Goal: Information Seeking & Learning: Learn about a topic

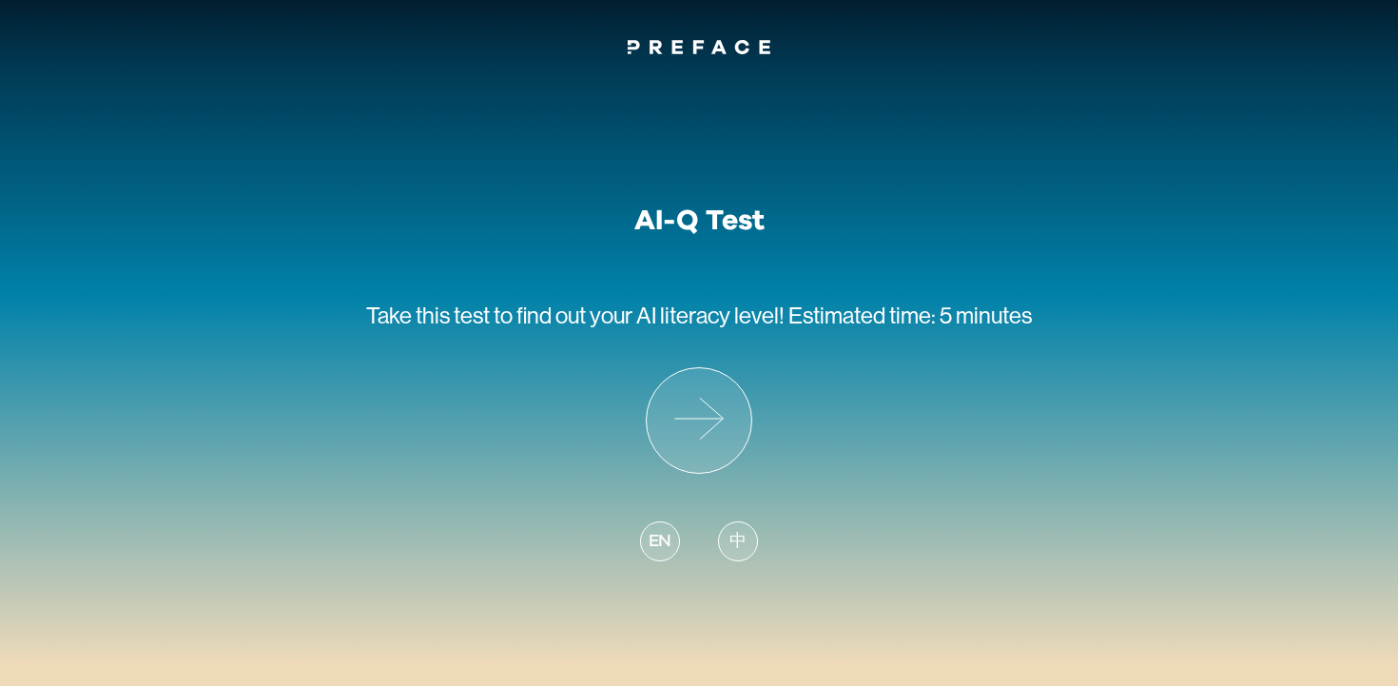
click at [743, 546] on span "中" at bounding box center [738, 542] width 17 height 26
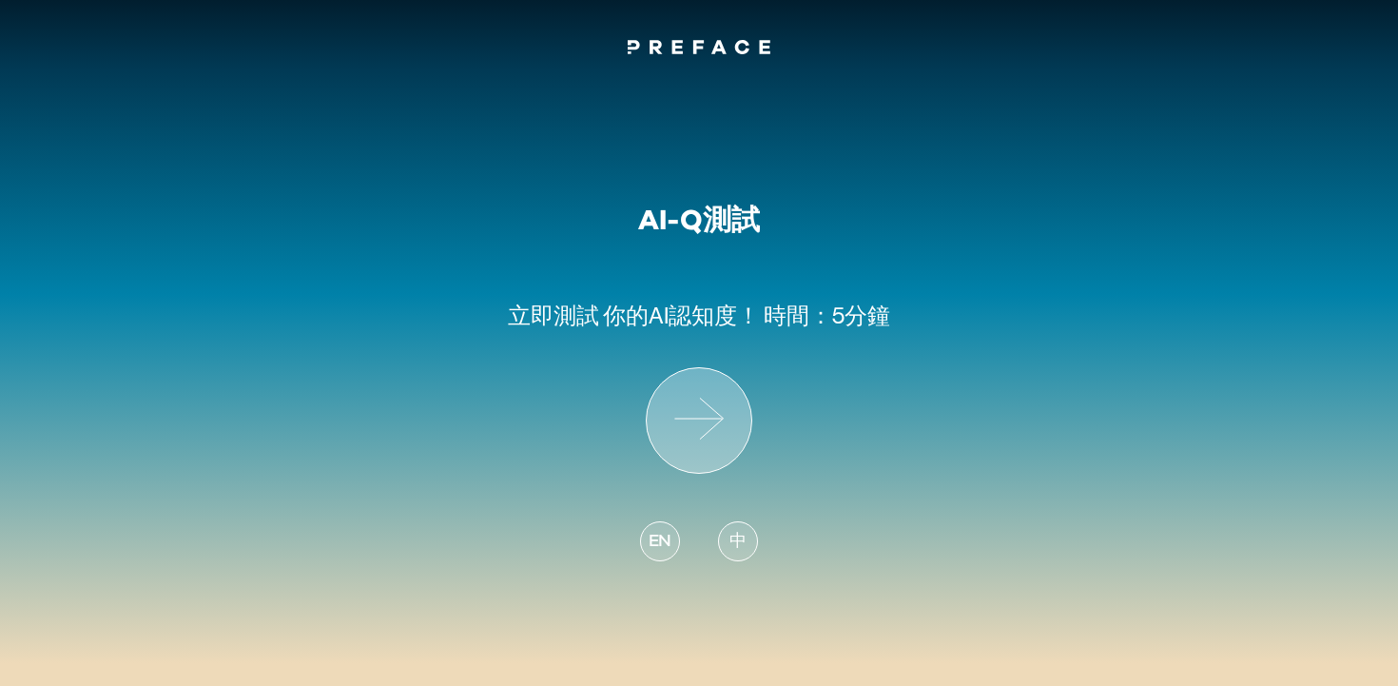
click at [732, 443] on icon at bounding box center [699, 420] width 105 height 105
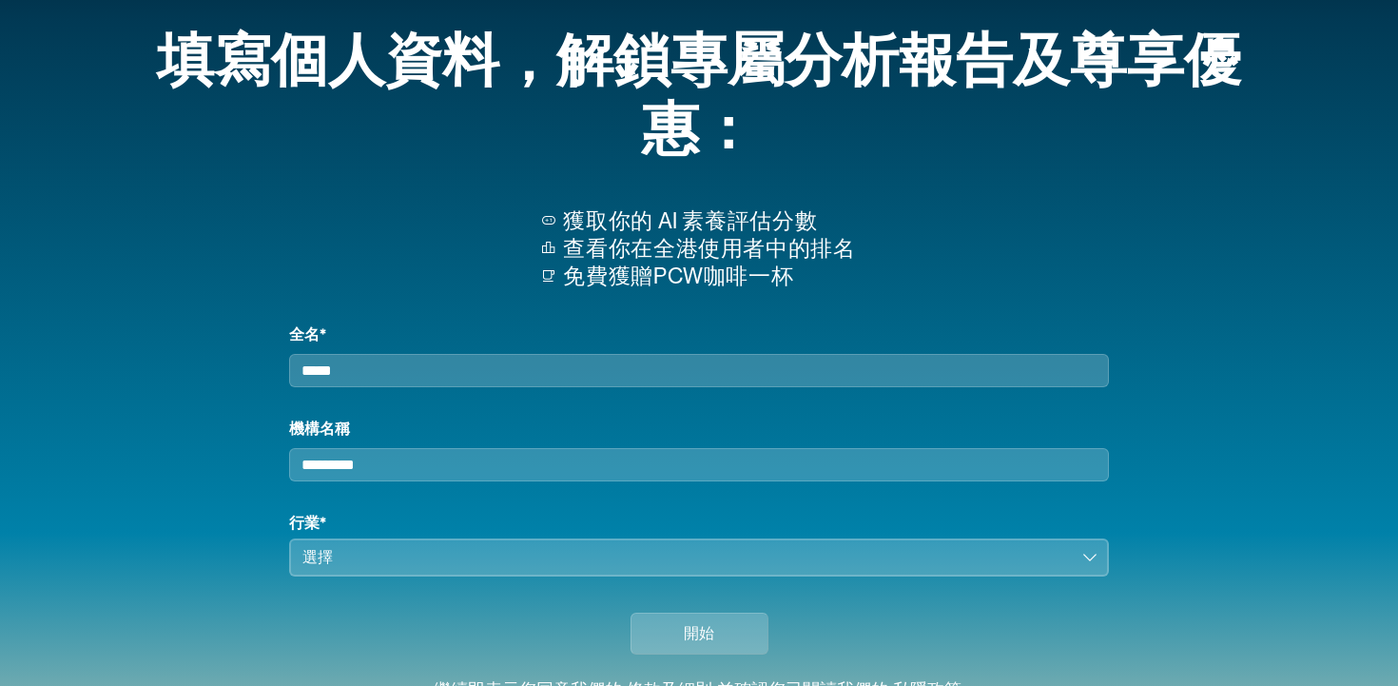
scroll to position [74, 0]
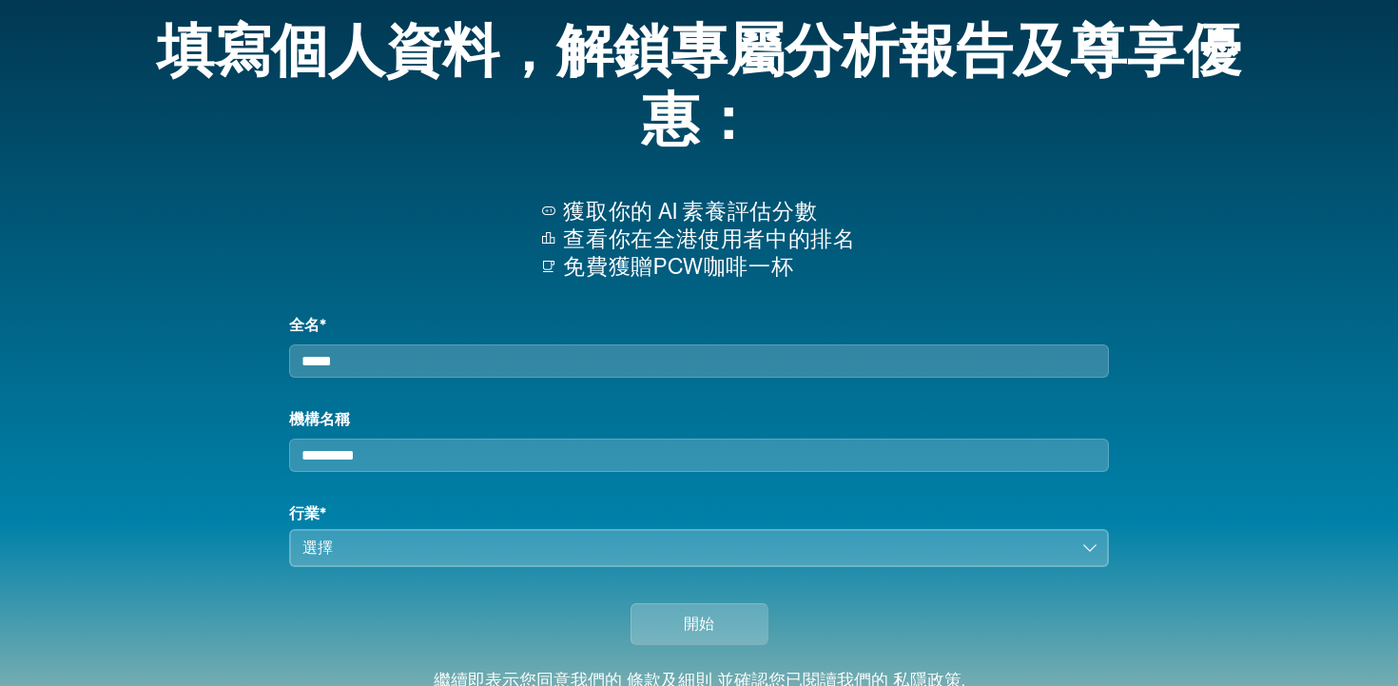
click at [701, 361] on input "全名*" at bounding box center [699, 360] width 820 height 33
type input "***"
type input "*****"
click at [647, 525] on h1 "行業*" at bounding box center [699, 513] width 820 height 23
click at [641, 556] on div "選擇" at bounding box center [685, 547] width 767 height 23
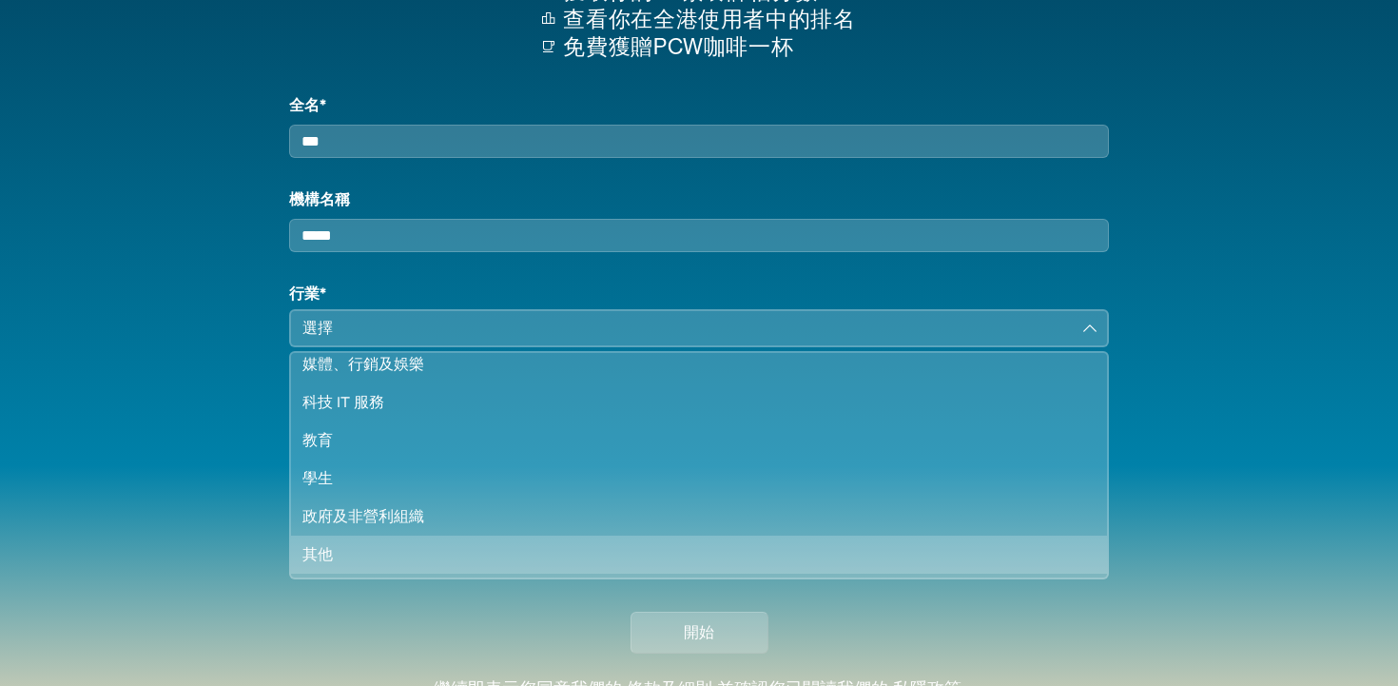
scroll to position [0, 0]
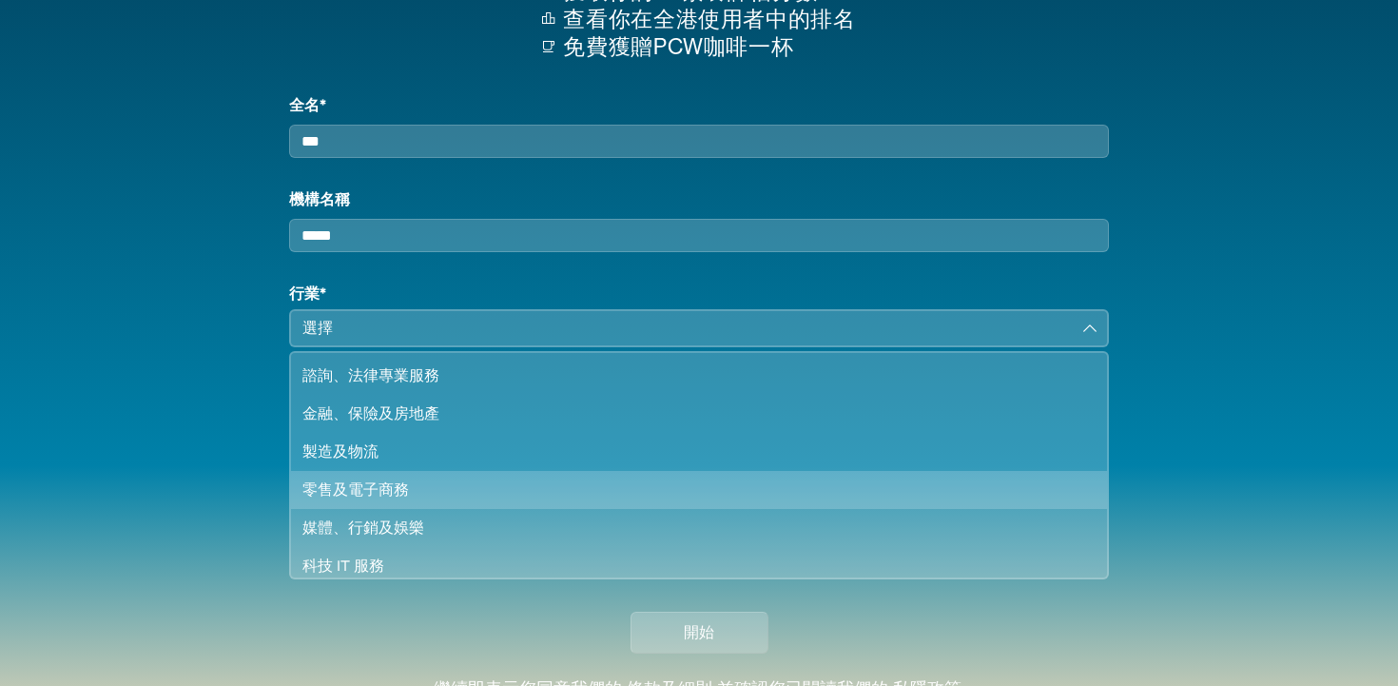
click at [383, 501] on div "零售及電子商務" at bounding box center [687, 489] width 770 height 23
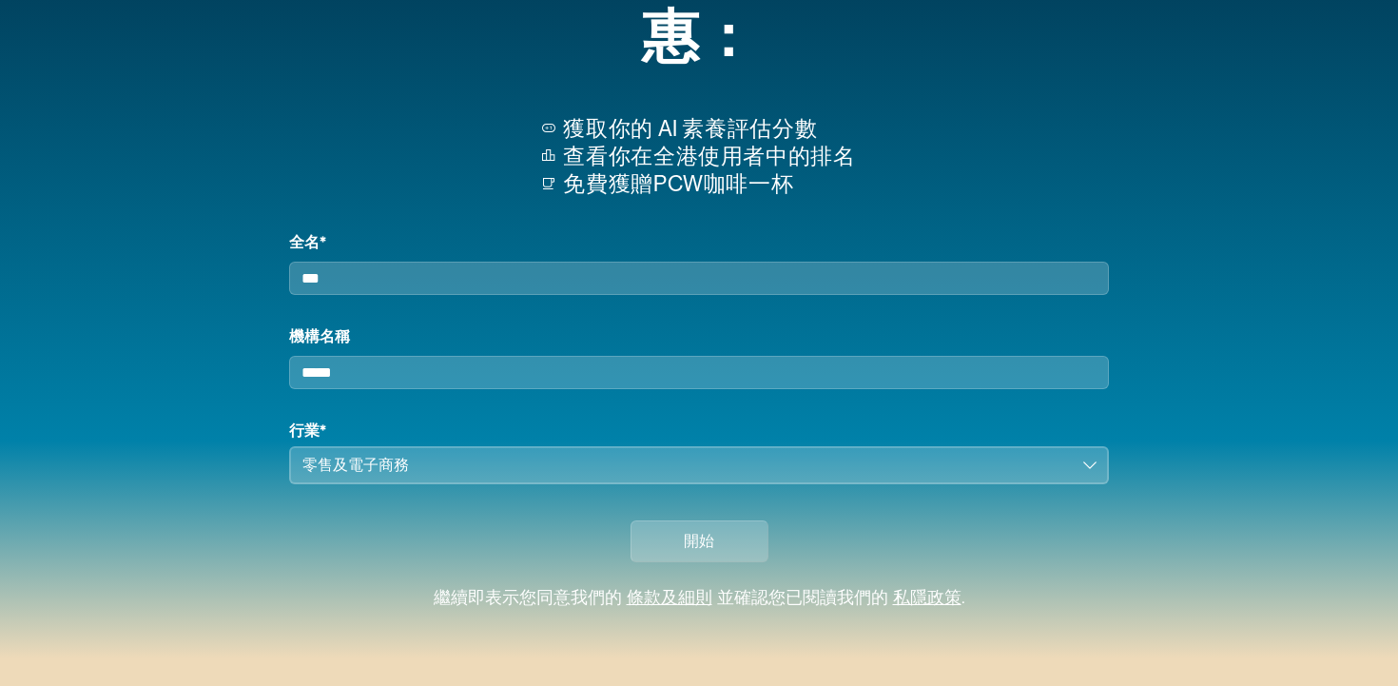
scroll to position [174, 0]
click at [383, 534] on div "開始" at bounding box center [699, 536] width 1172 height 105
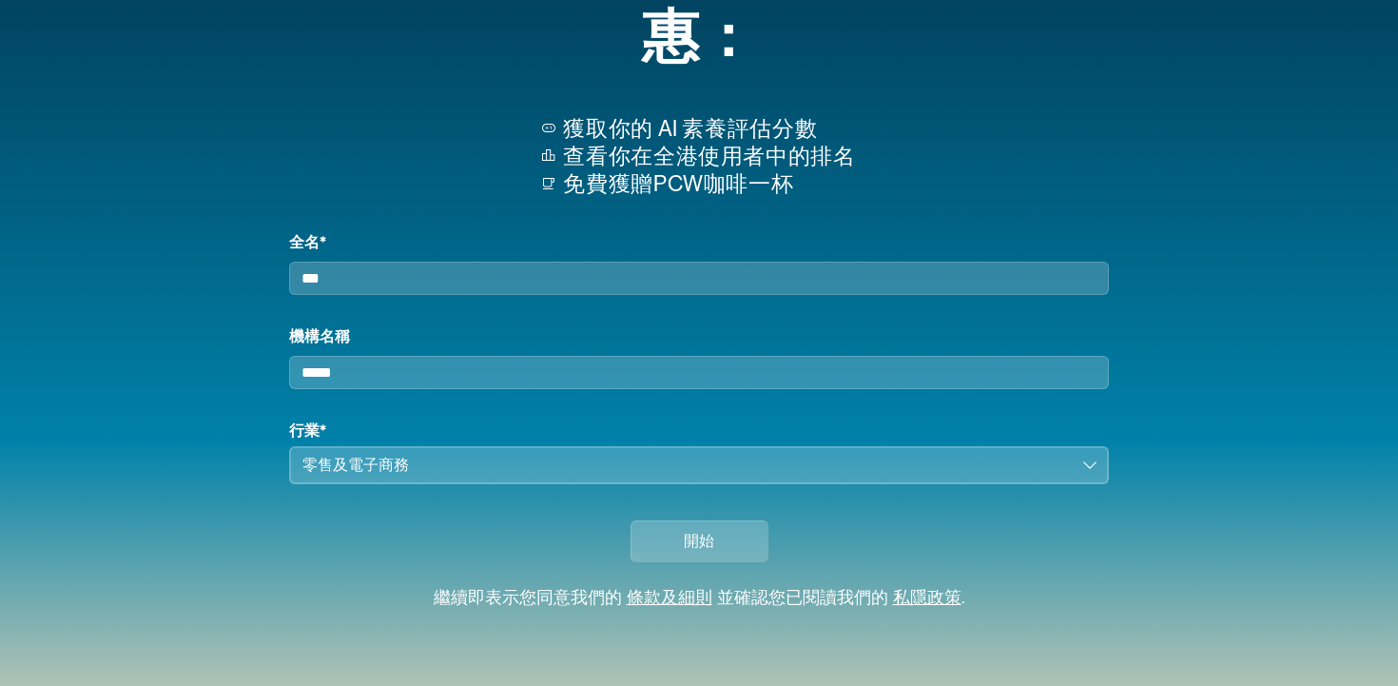
click at [337, 262] on input "***" at bounding box center [699, 278] width 820 height 33
click at [350, 266] on input "***" at bounding box center [699, 278] width 820 height 33
type input "*"
click at [532, 183] on div "獲取你的 AI 素養評估分數 查看你在全港使用者中的排名 免費獲贈PCW咖啡一杯" at bounding box center [699, 158] width 1172 height 146
click at [706, 552] on span "開始" at bounding box center [699, 541] width 30 height 23
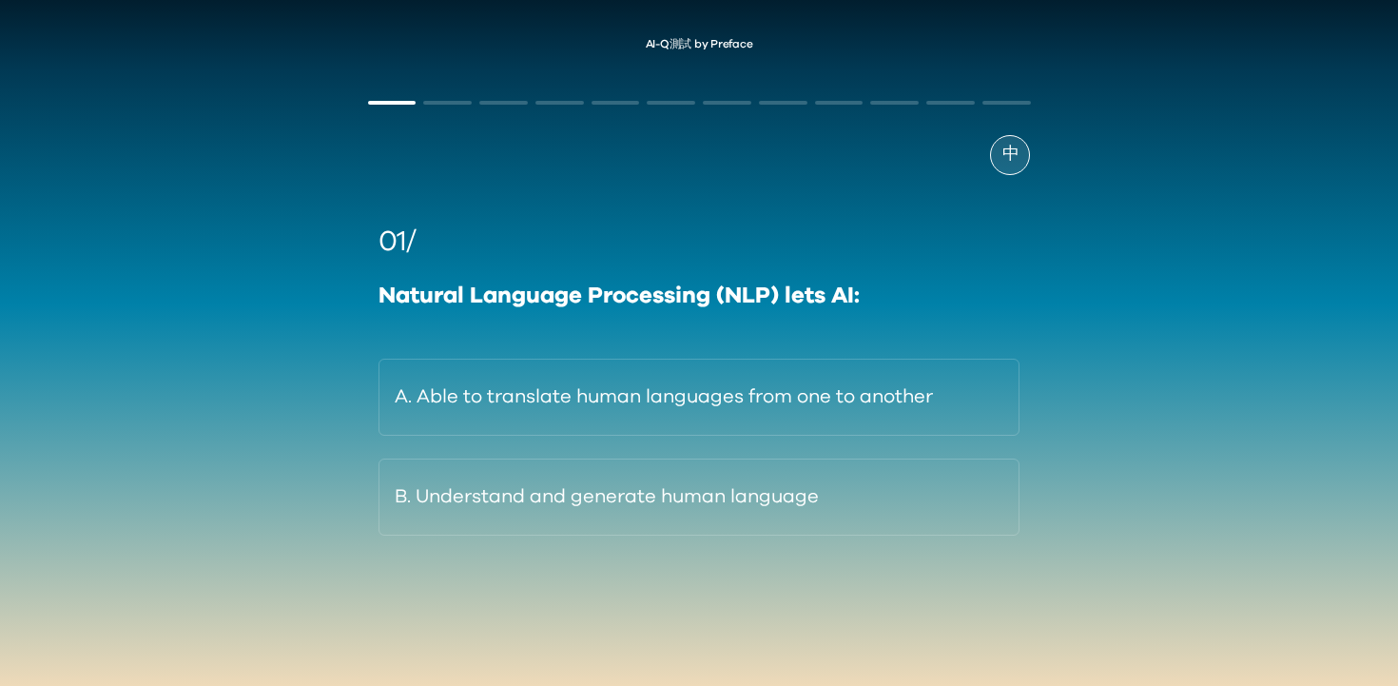
scroll to position [23, 0]
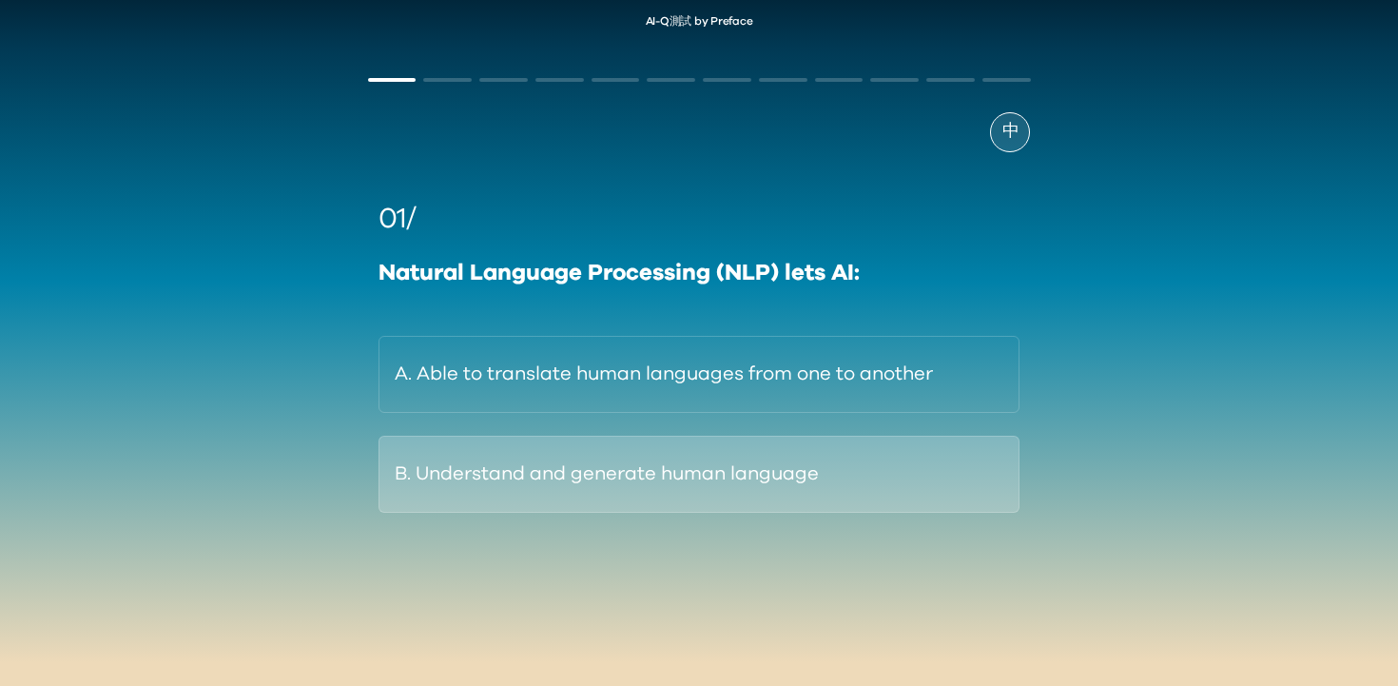
click at [956, 489] on button "B. Understand and generate human language" at bounding box center [700, 474] width 642 height 77
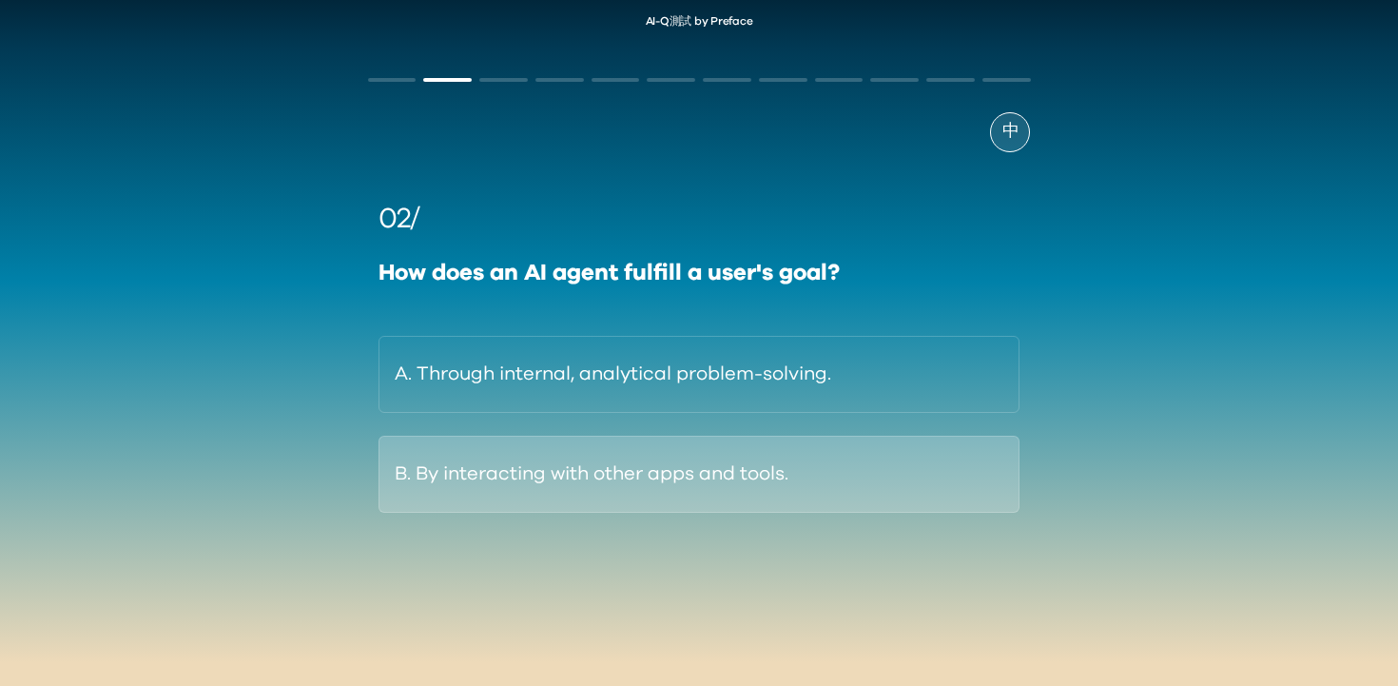
click at [871, 484] on button "B. By interacting with other apps and tools." at bounding box center [700, 474] width 642 height 77
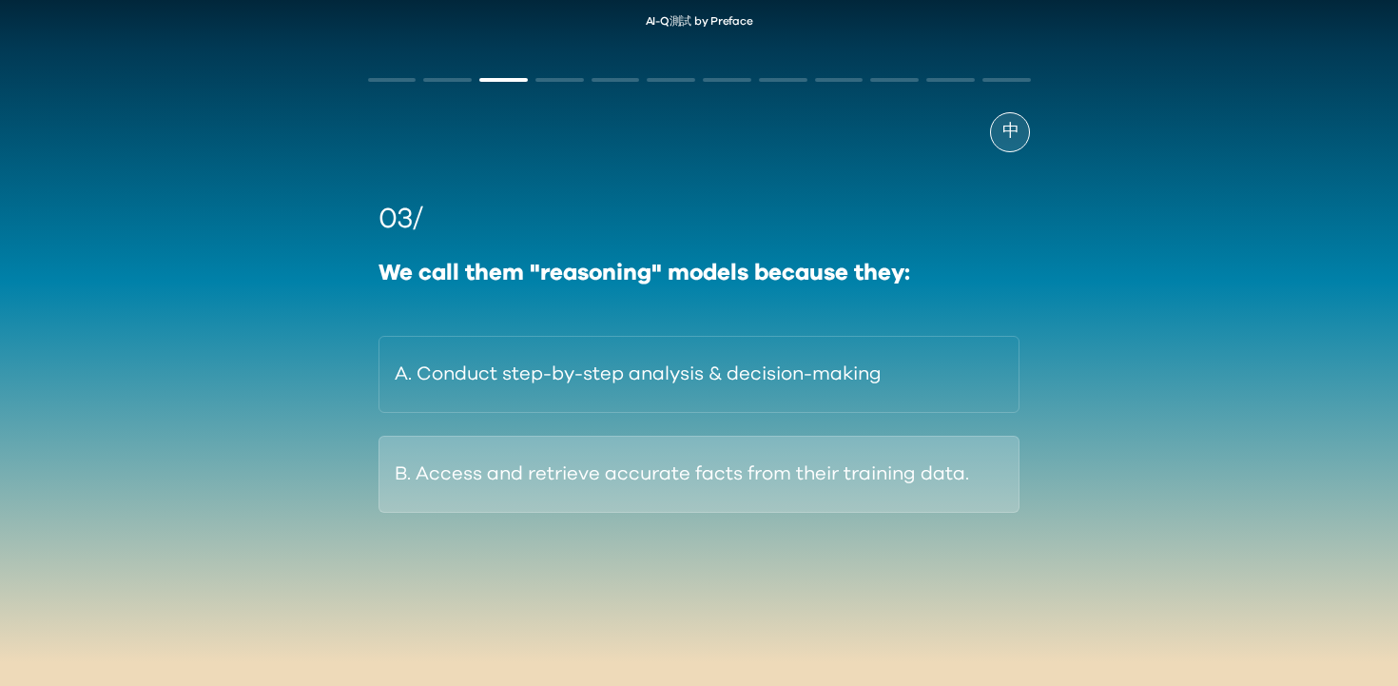
click at [963, 482] on button "B. Access and retrieve accurate facts from their training data." at bounding box center [700, 474] width 642 height 77
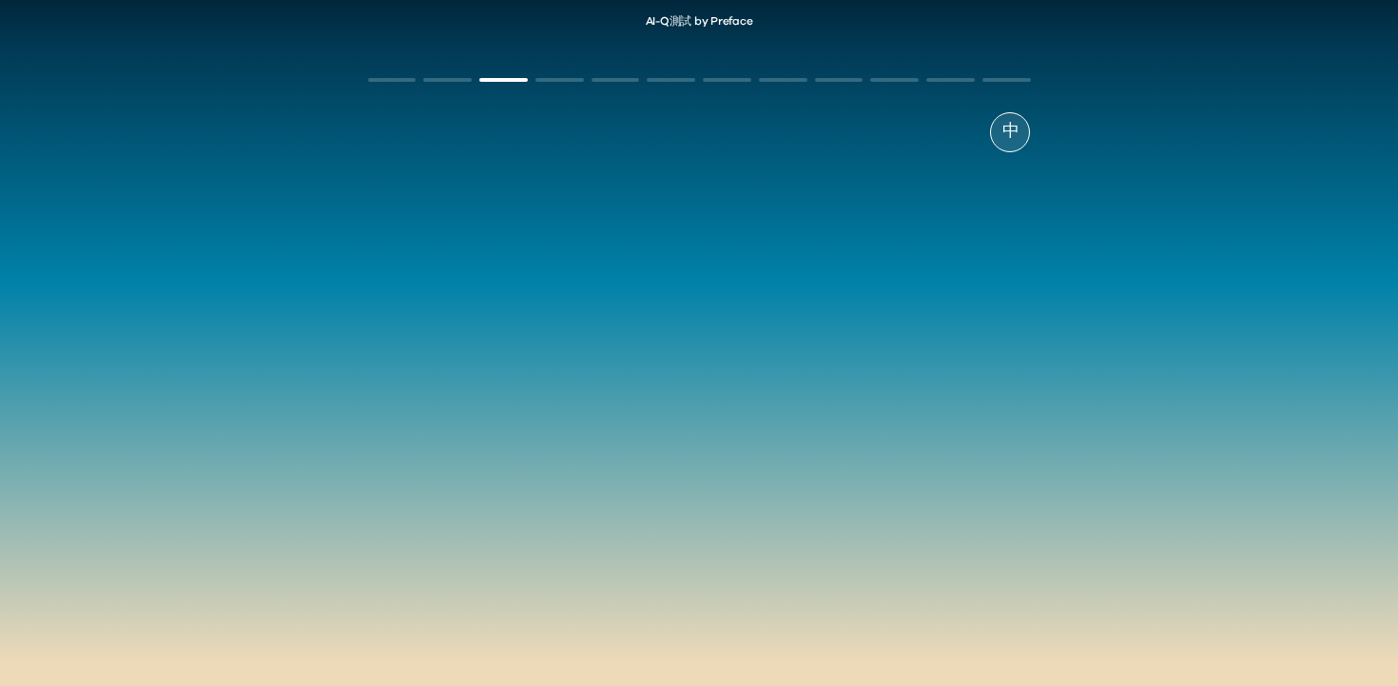
click at [1090, 442] on div "AI-Q測試 by Preface 中 03/ We call them "reasoning" models because they: A. Conduc…" at bounding box center [699, 341] width 1398 height 690
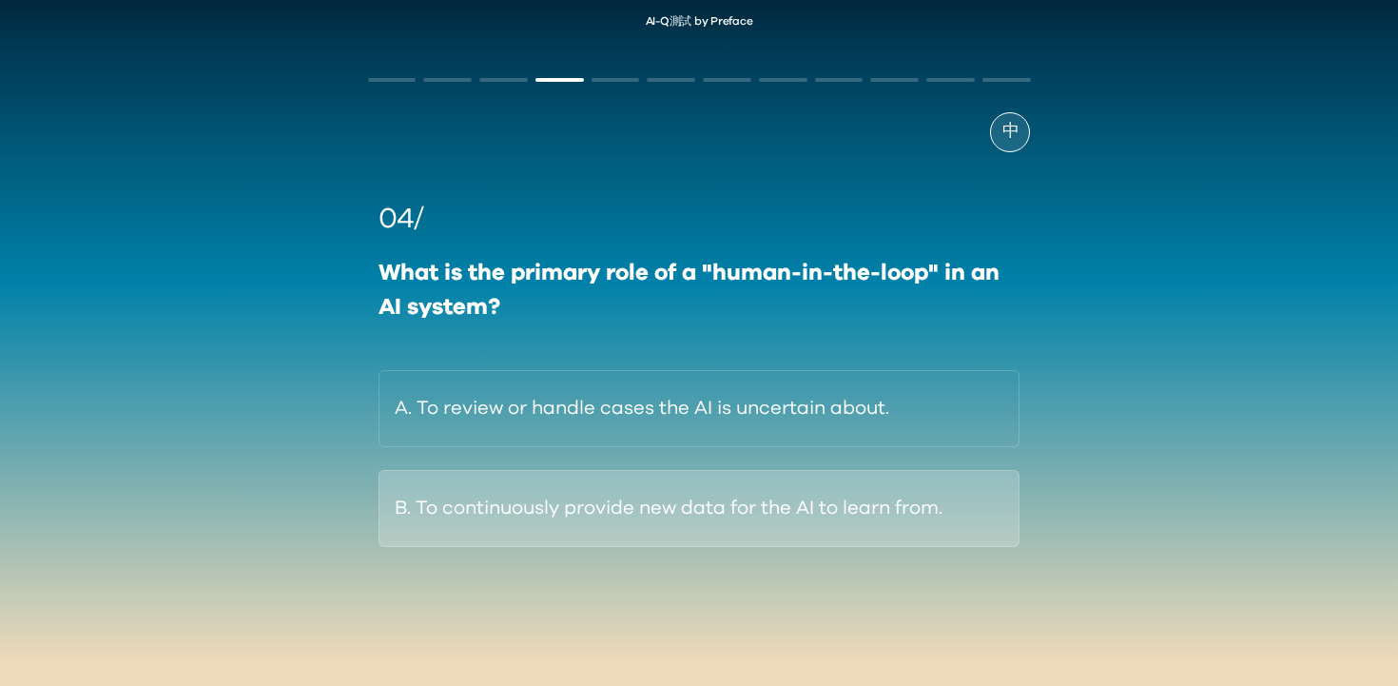
click at [959, 516] on button "B. To continuously provide new data for the AI to learn from." at bounding box center [700, 508] width 642 height 77
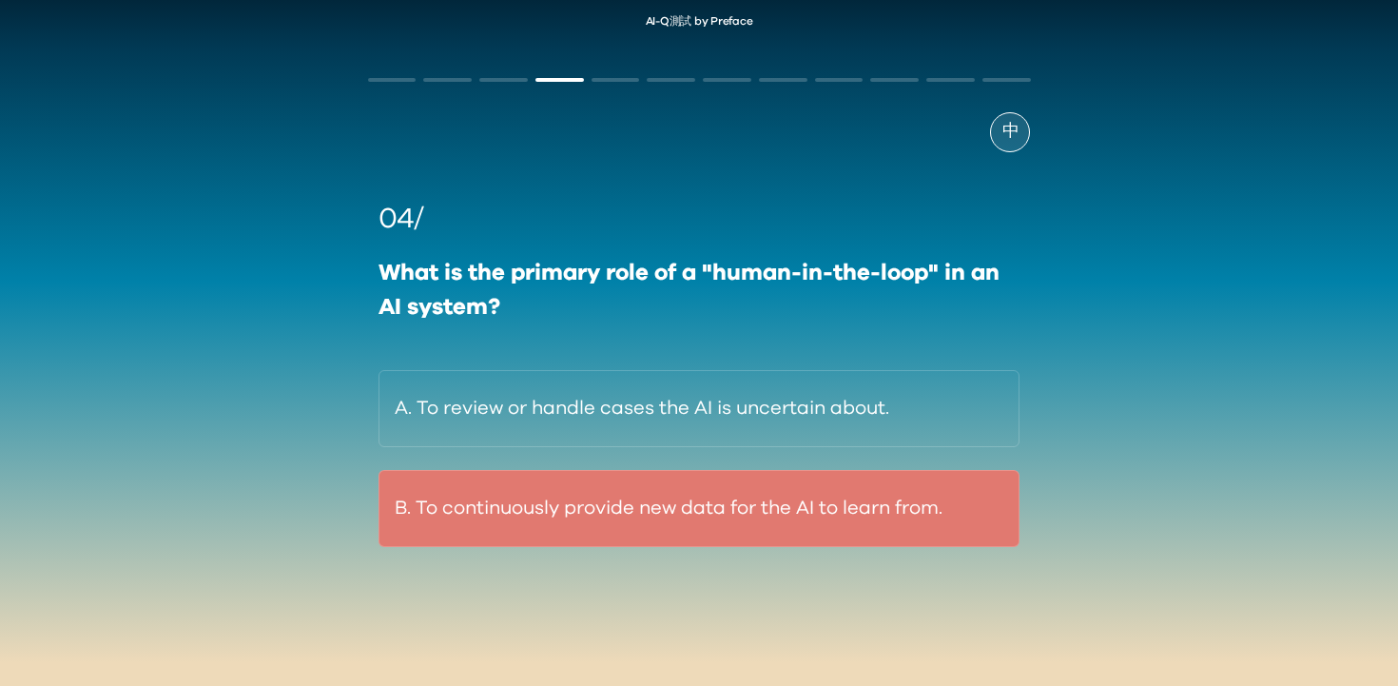
click at [1160, 468] on div "AI-Q測試 by Preface 中 04/ What is the primary role of a "human-in-the-loop" in an…" at bounding box center [699, 341] width 1398 height 690
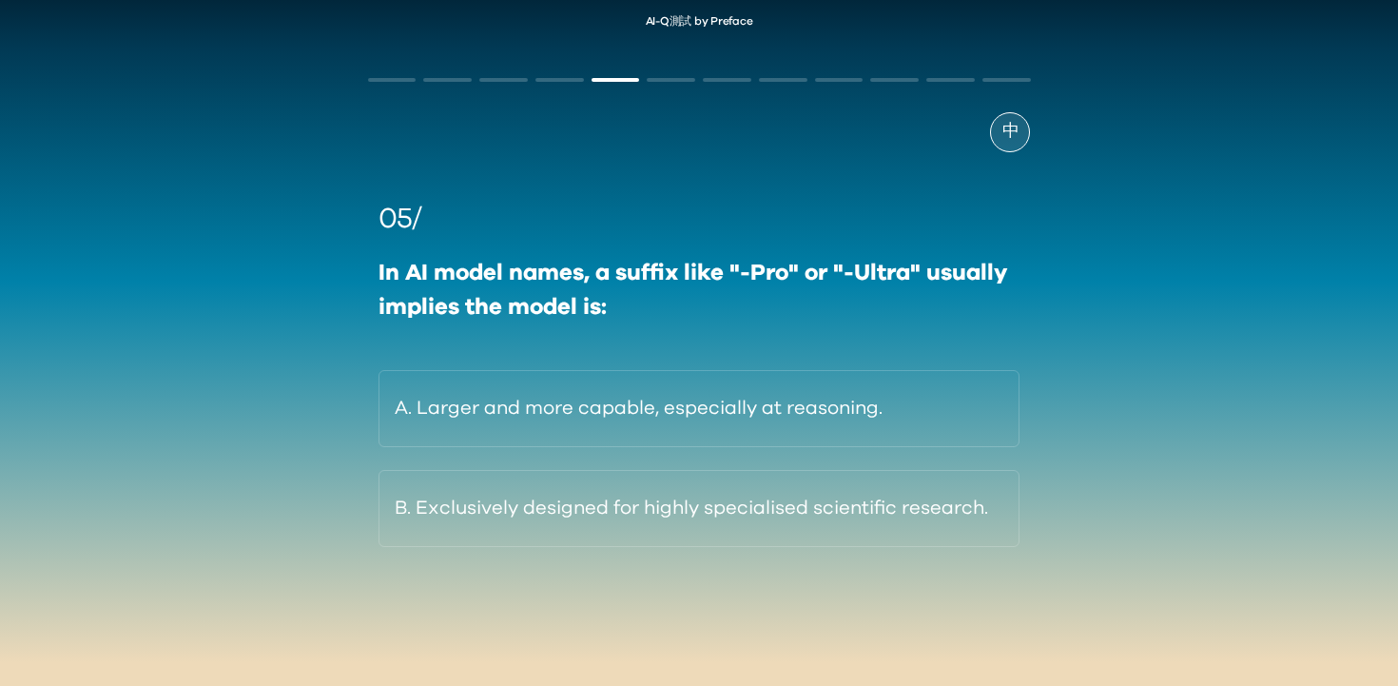
click at [518, 80] on div at bounding box center [503, 80] width 49 height 4
click at [515, 80] on div at bounding box center [503, 80] width 49 height 4
click at [546, 80] on div at bounding box center [560, 80] width 49 height 4
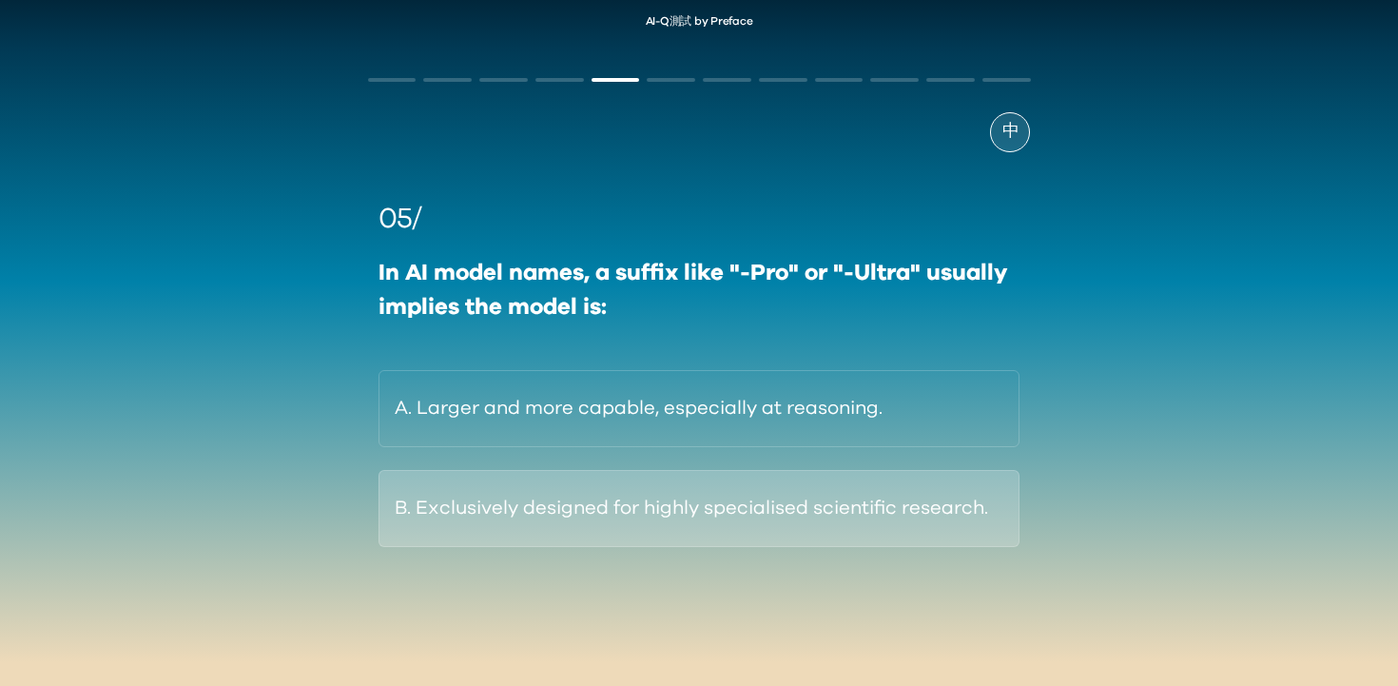
click at [848, 525] on button "B. Exclusively designed for highly specialised scientific research." at bounding box center [700, 508] width 642 height 77
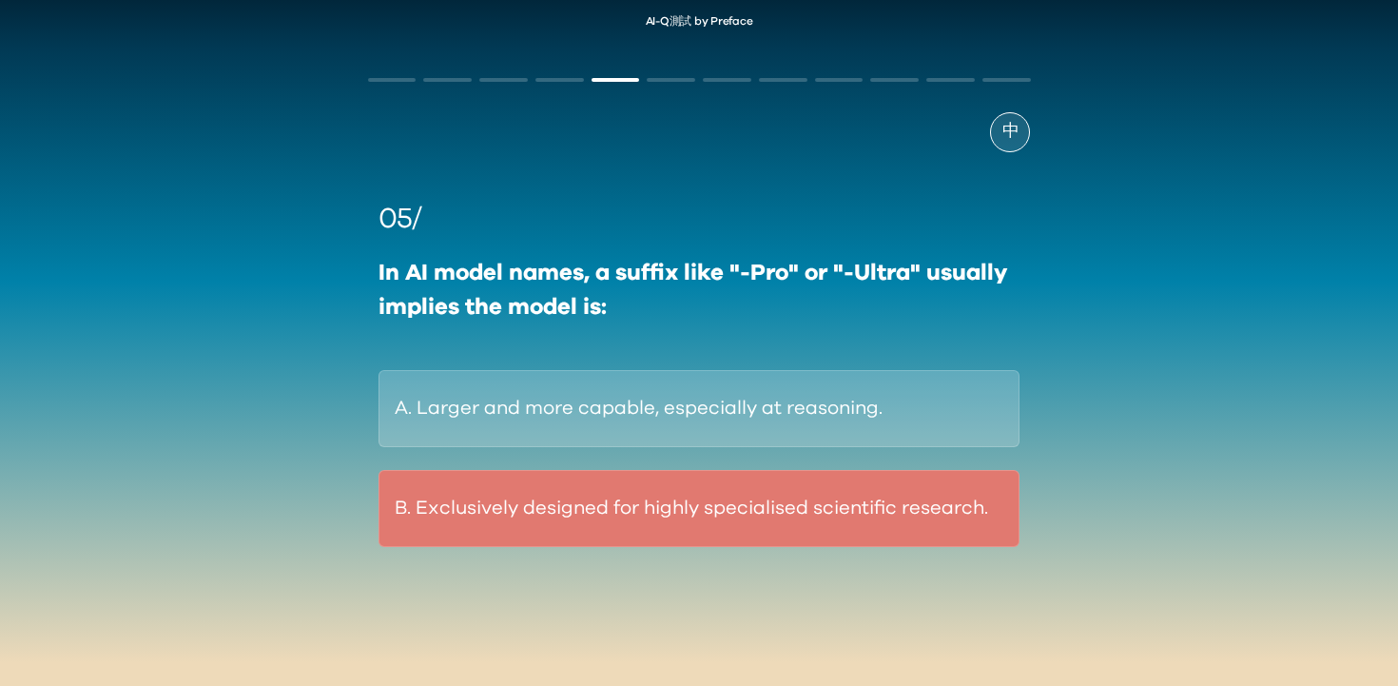
click at [998, 432] on div "05/ In AI model names, a suffix like "-Pro" or "-Ultra" usually implies the mod…" at bounding box center [699, 372] width 663 height 349
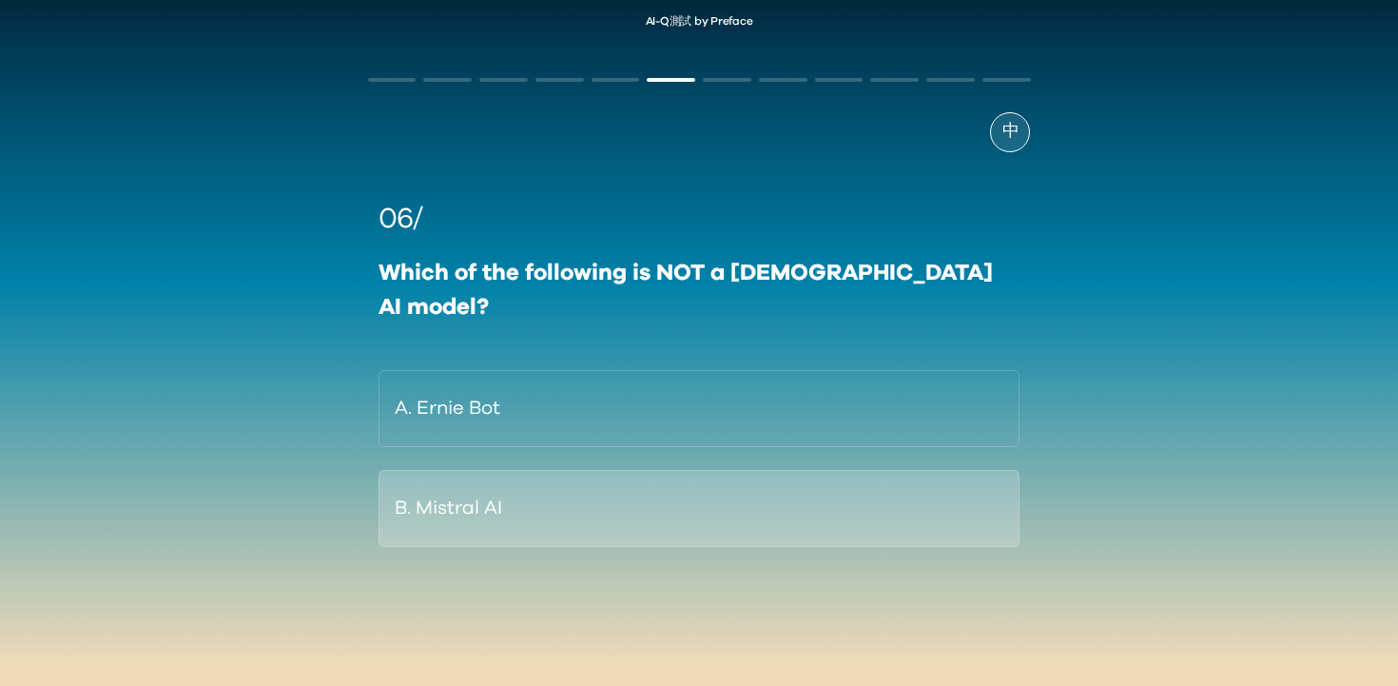
click at [970, 470] on button "B. Mistral AI" at bounding box center [700, 508] width 642 height 77
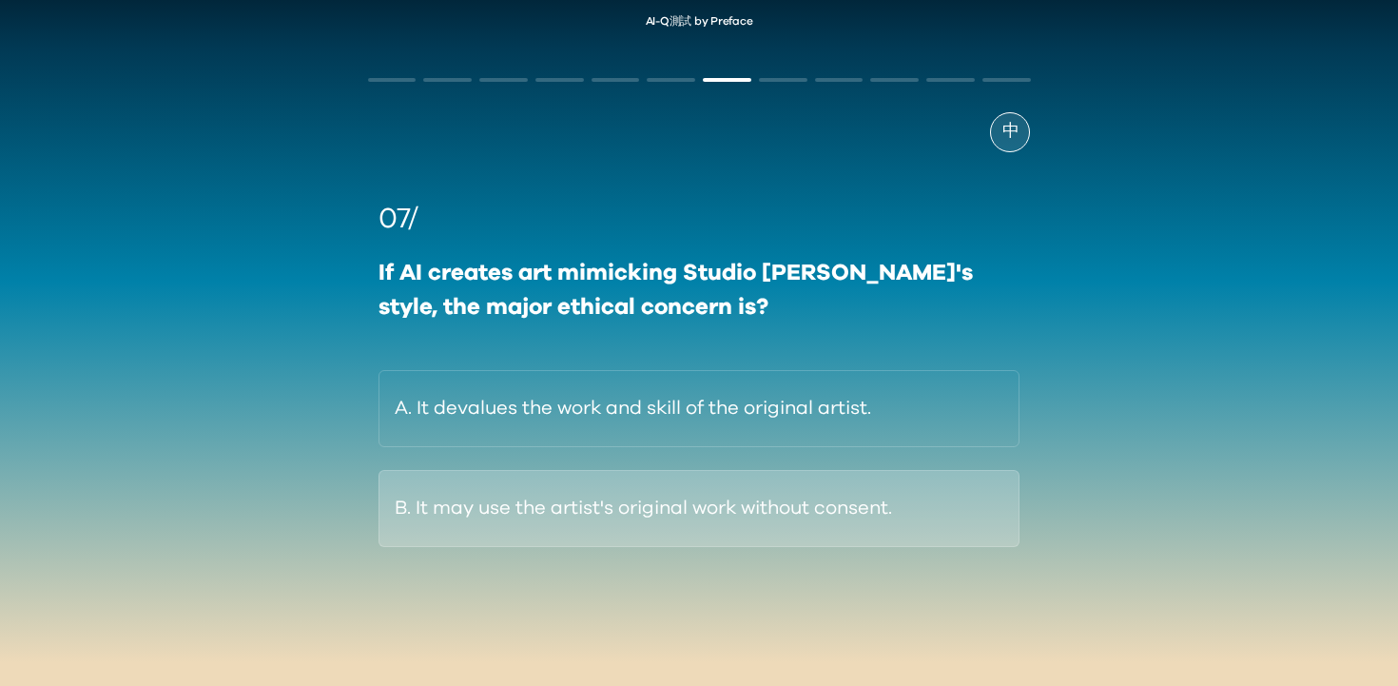
click at [963, 497] on button "B. It may use the artist's original work without consent." at bounding box center [700, 508] width 642 height 77
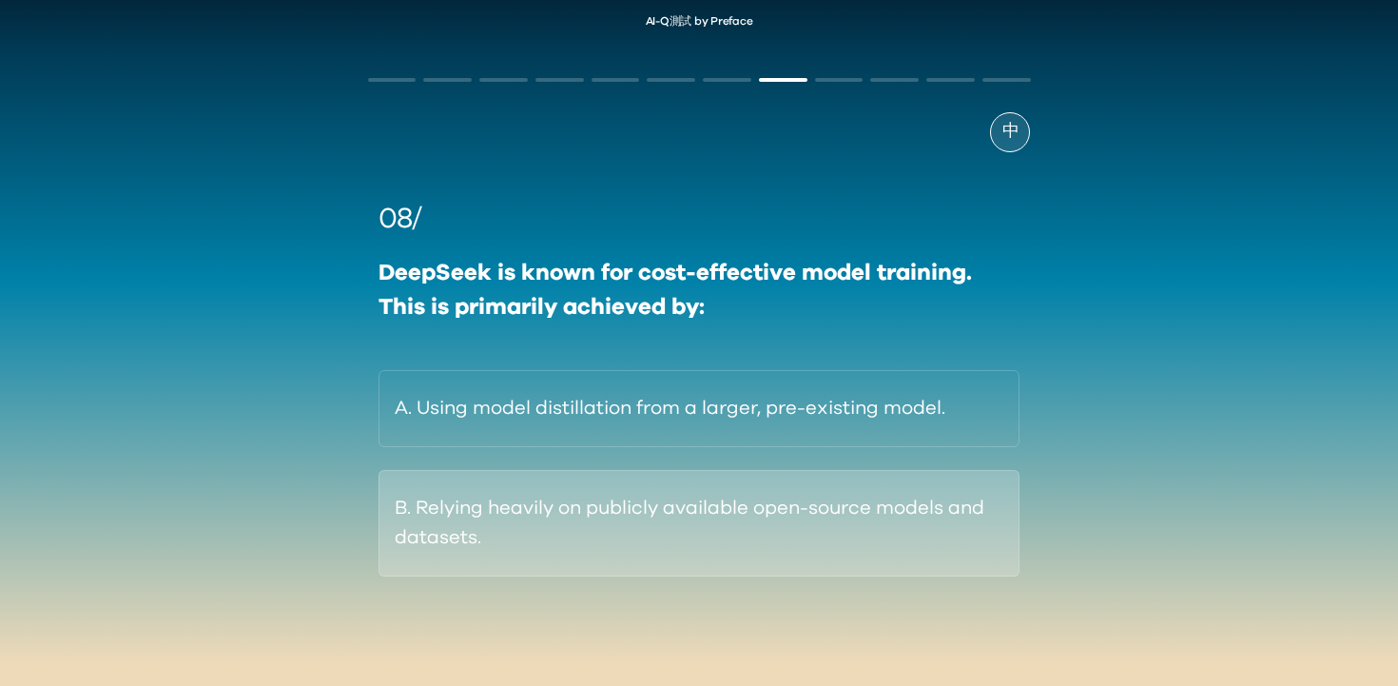
click at [955, 539] on button "B. Relying heavily on publicly available open-source models and datasets." at bounding box center [700, 523] width 642 height 107
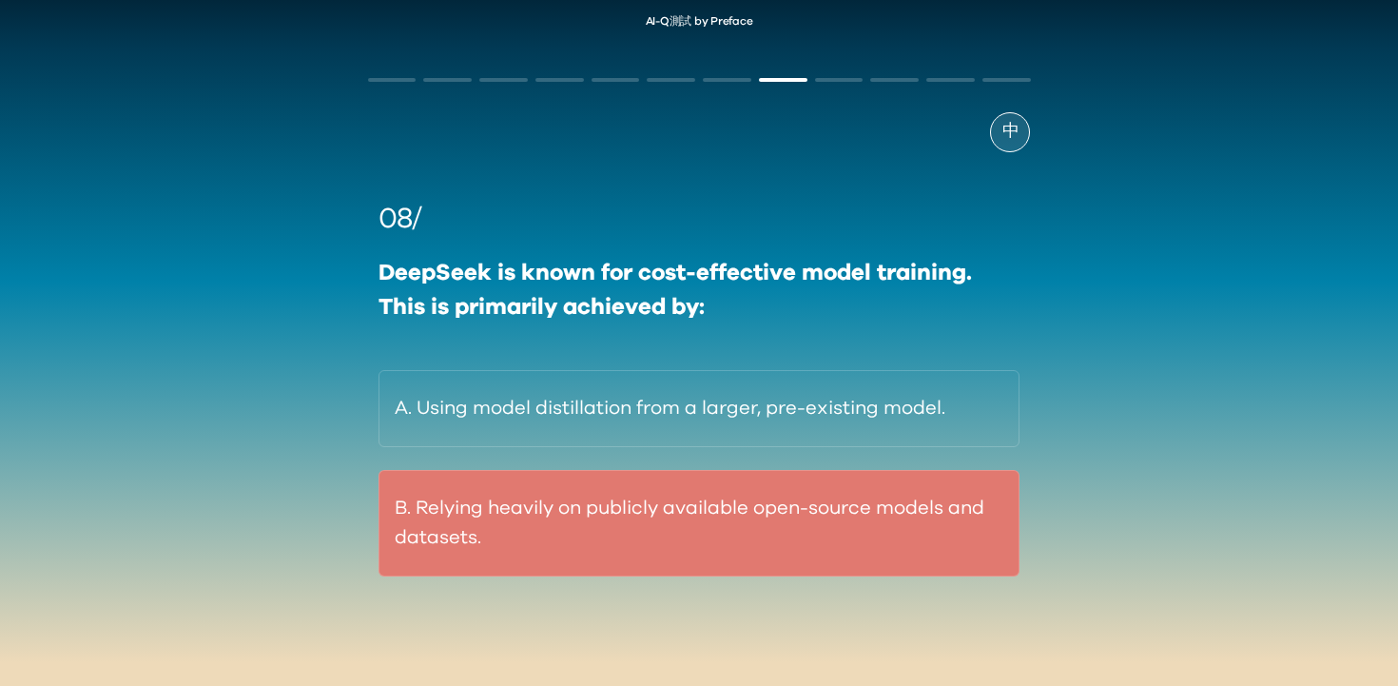
click at [969, 448] on div "A. Using model distillation from a larger, pre-existing model. B. Relying heavi…" at bounding box center [700, 473] width 642 height 206
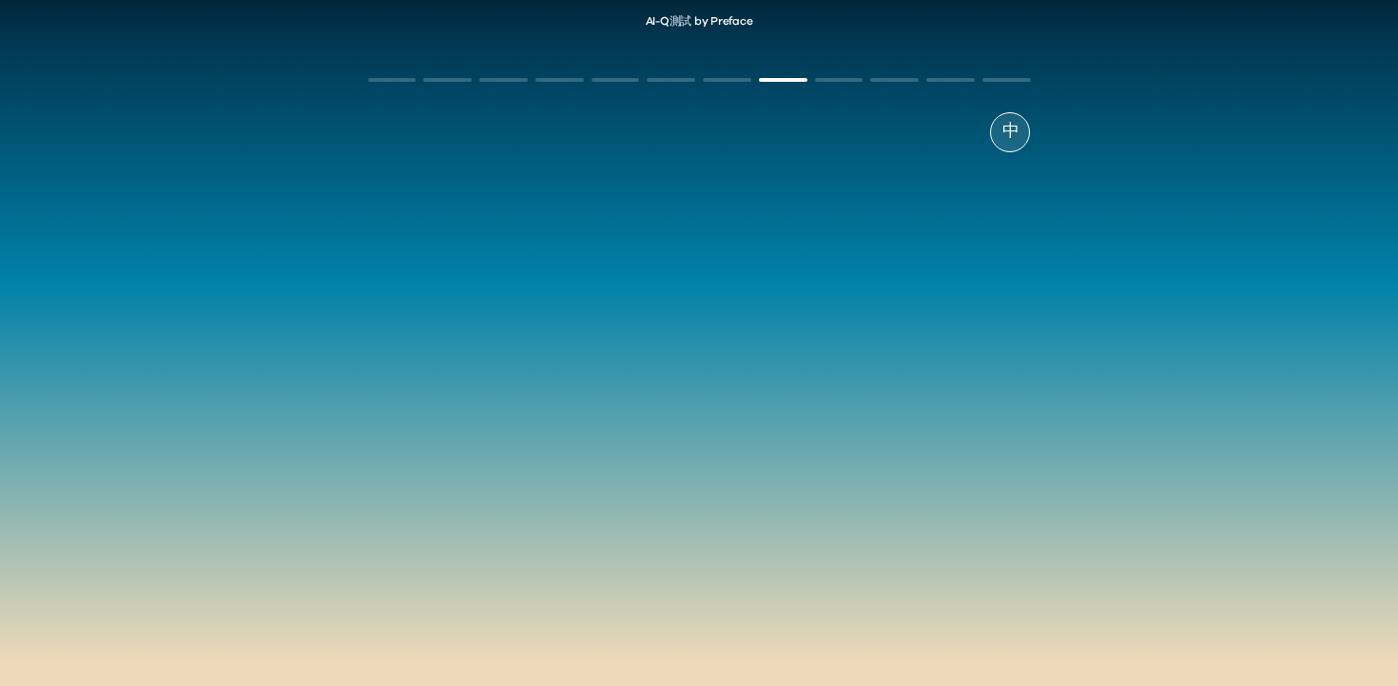
click at [971, 407] on div "08/ DeepSeek is known for cost-effective model training. This is primarily achi…" at bounding box center [699, 387] width 663 height 379
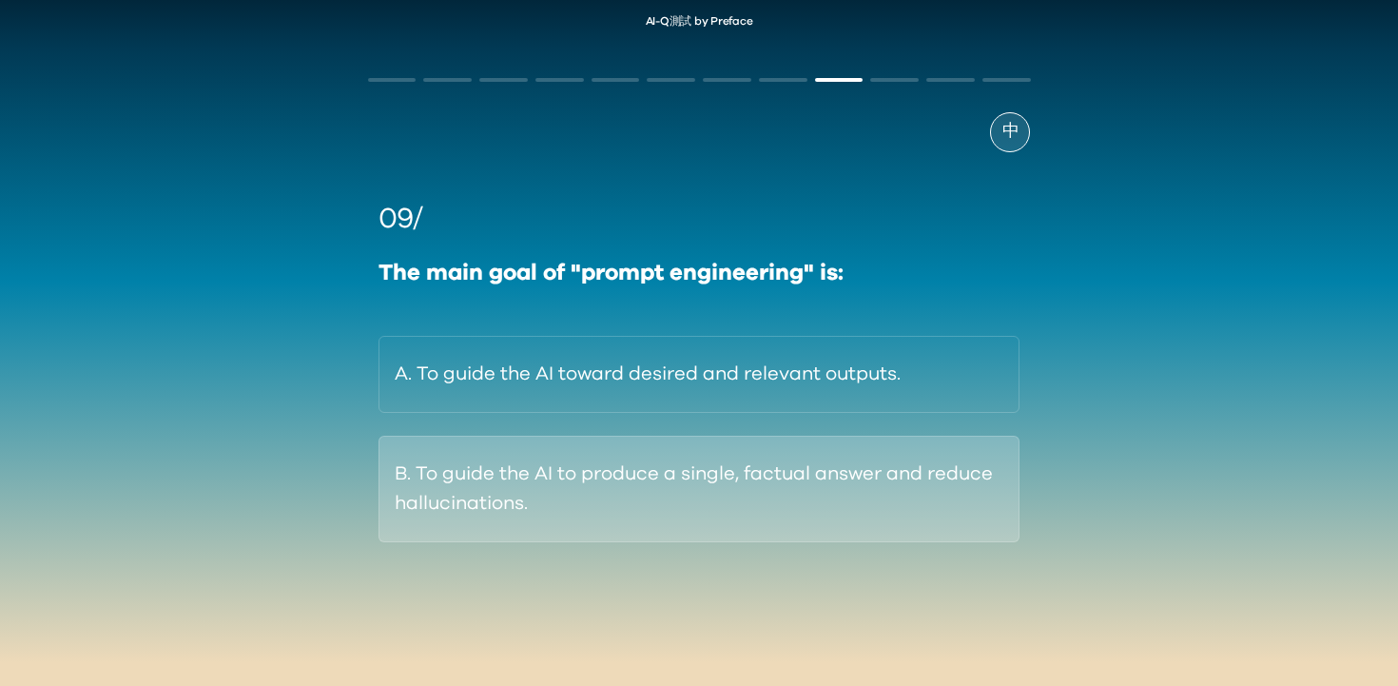
click at [971, 503] on button "B. To guide the AI to produce a single, factual answer and reduce hallucination…" at bounding box center [700, 489] width 642 height 107
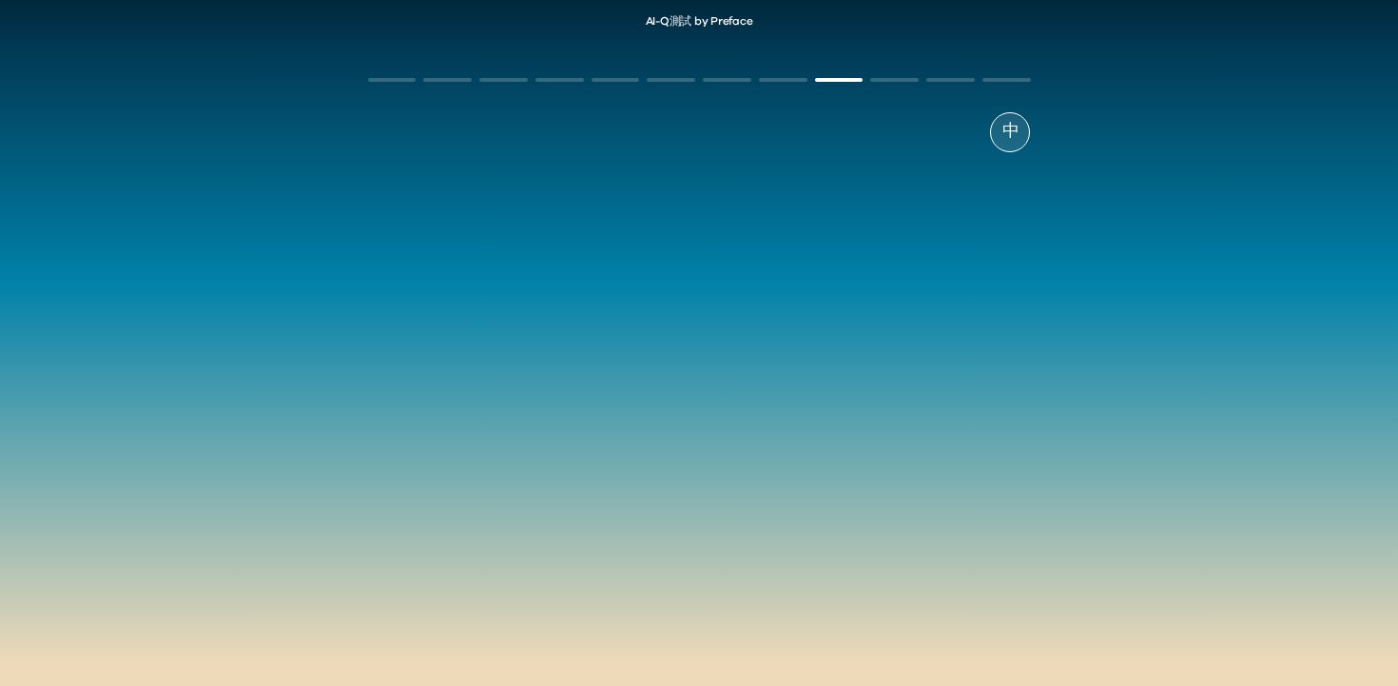
click at [1132, 320] on div "AI-Q測試 by Preface 中 09/ The main goal of "prompt engineering" is: A. To guide t…" at bounding box center [699, 341] width 1398 height 690
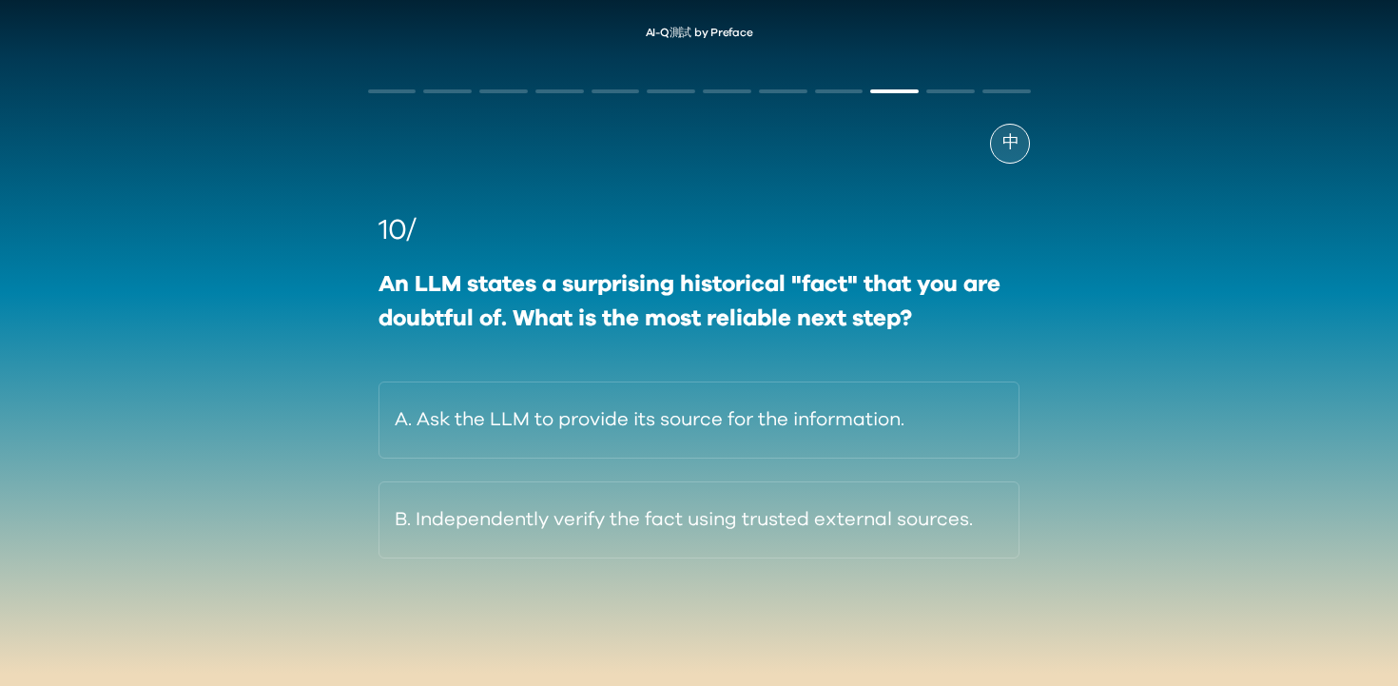
scroll to position [16, 0]
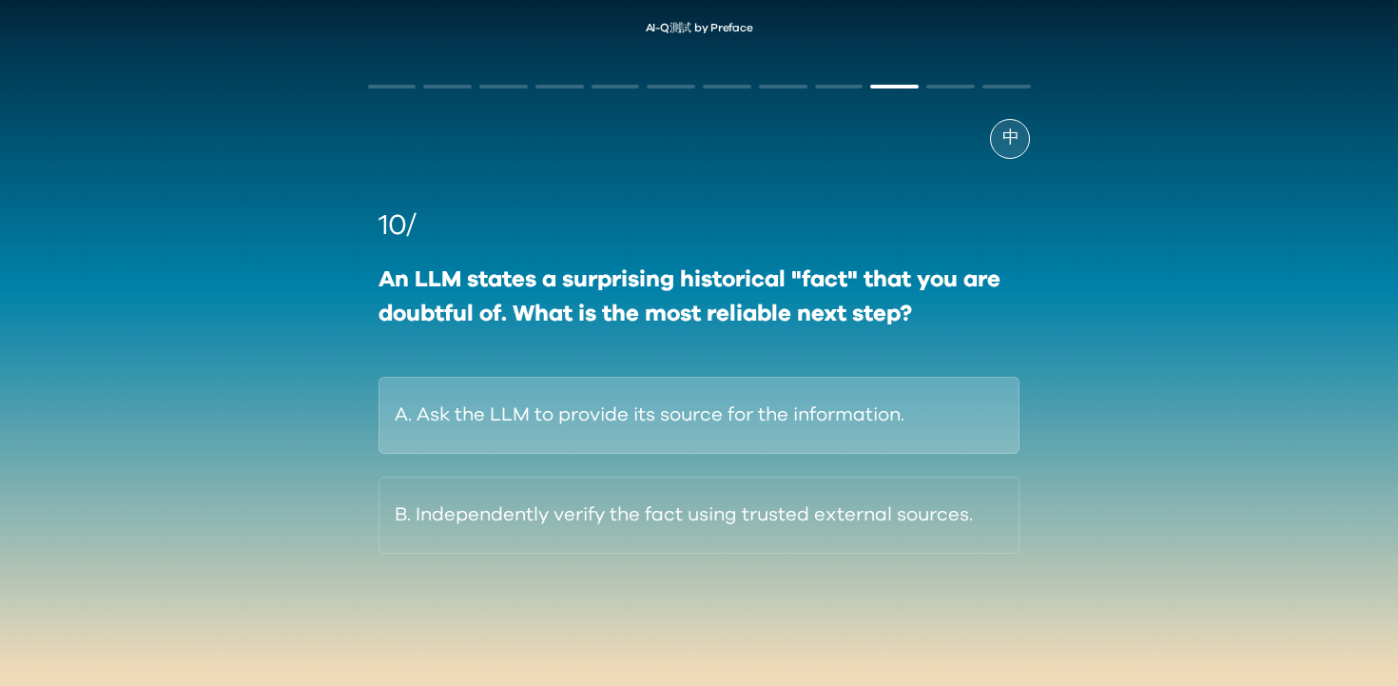
click at [927, 414] on button "A. Ask the LLM to provide its source for the information." at bounding box center [700, 415] width 642 height 77
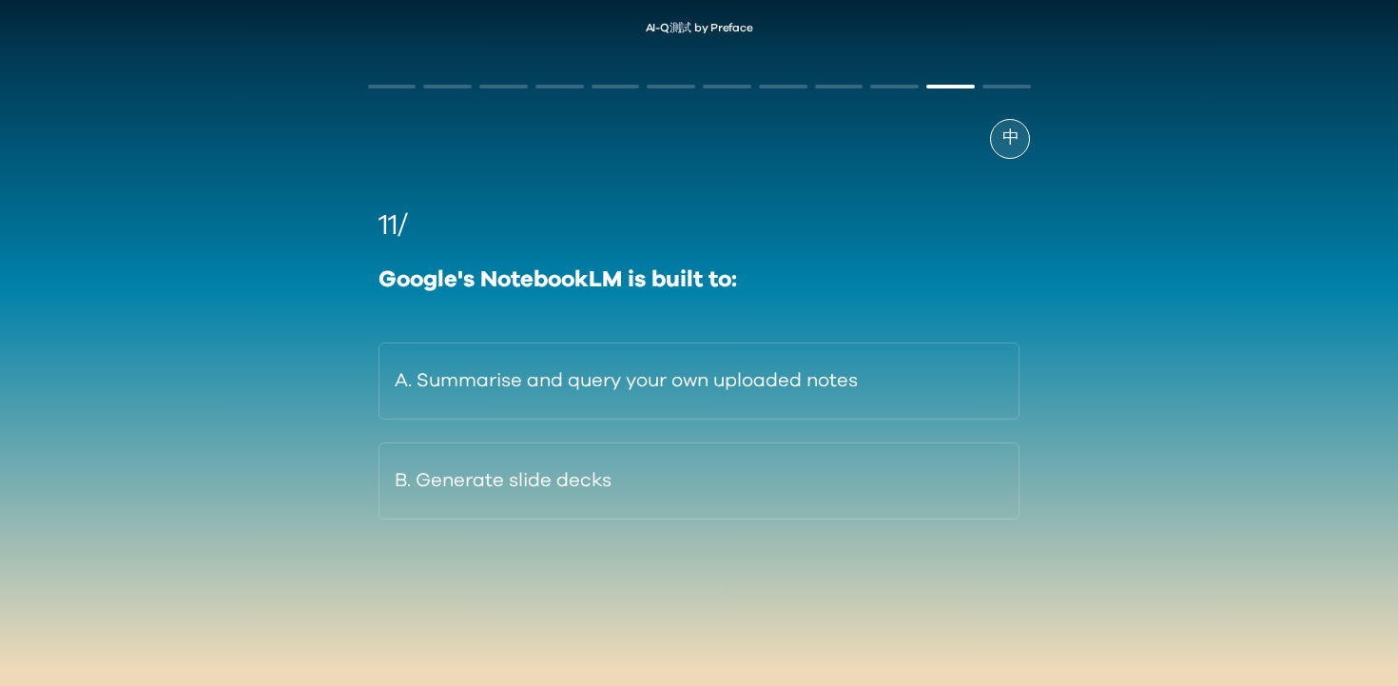
scroll to position [17, 0]
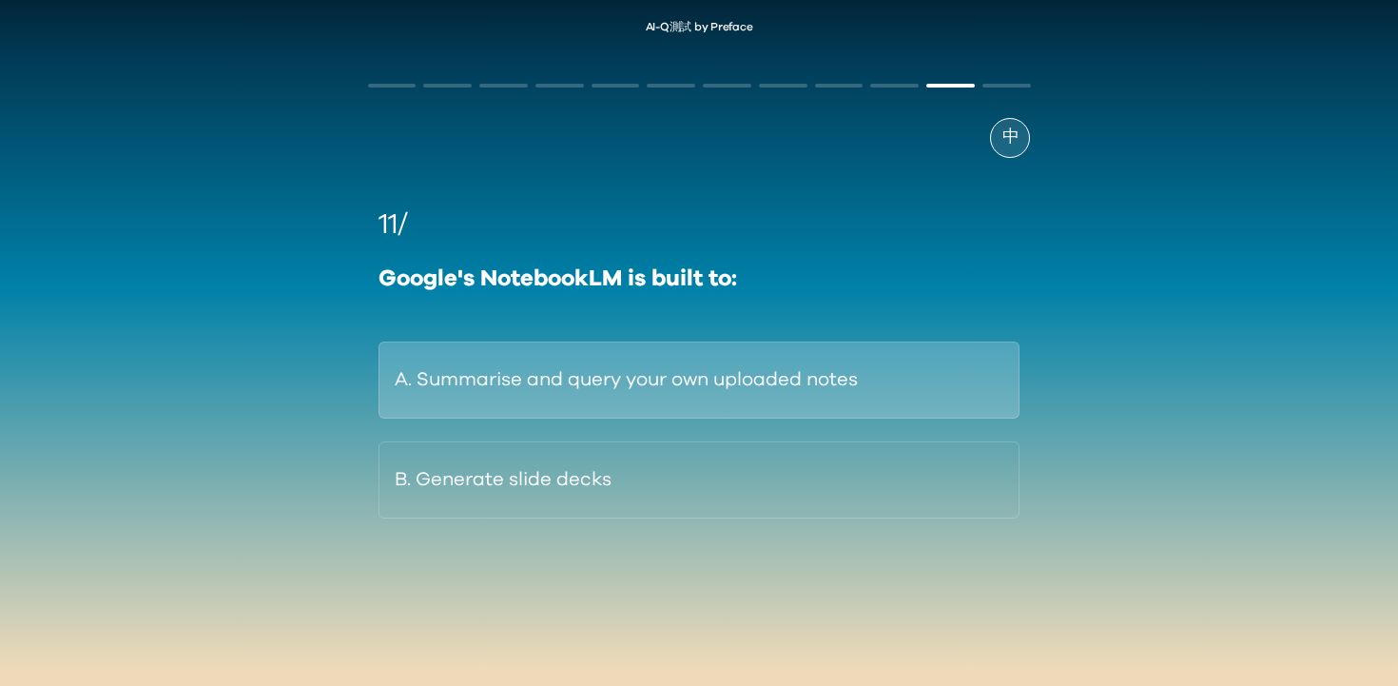
click at [963, 369] on button "A. Summarise and query your own uploaded notes" at bounding box center [700, 379] width 642 height 77
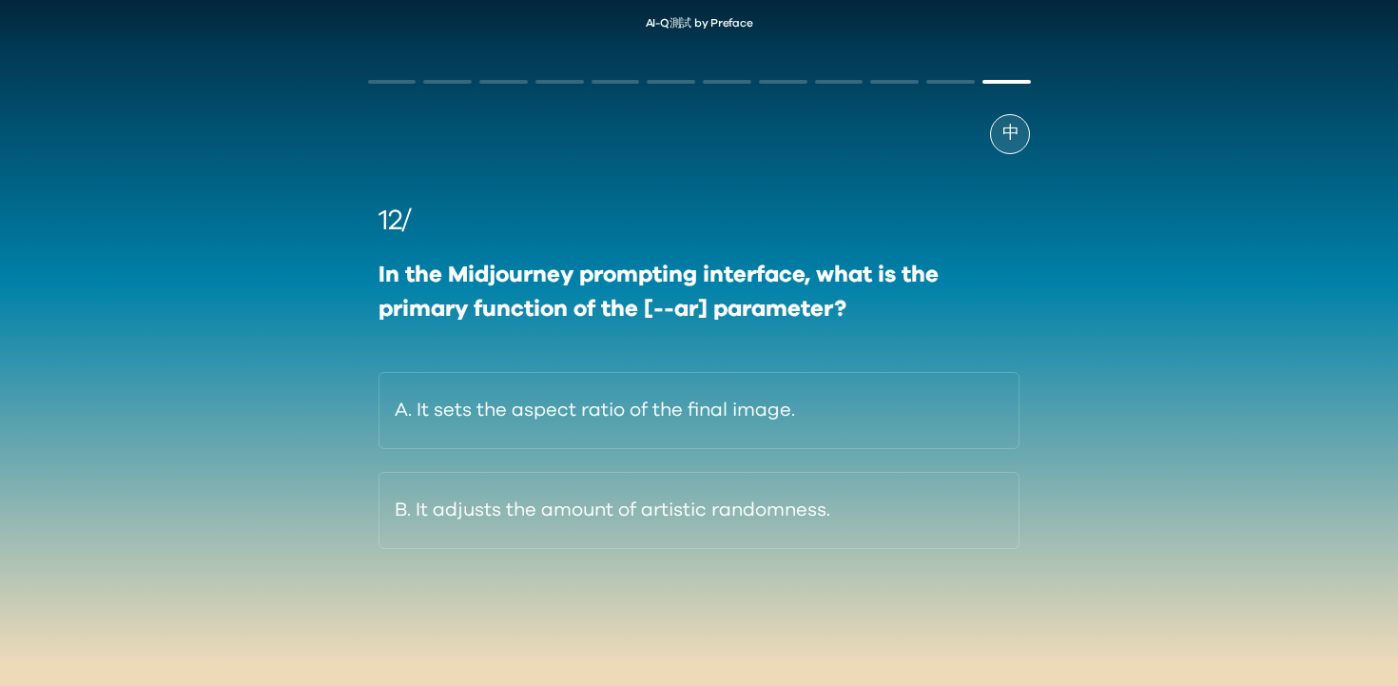
scroll to position [0, 0]
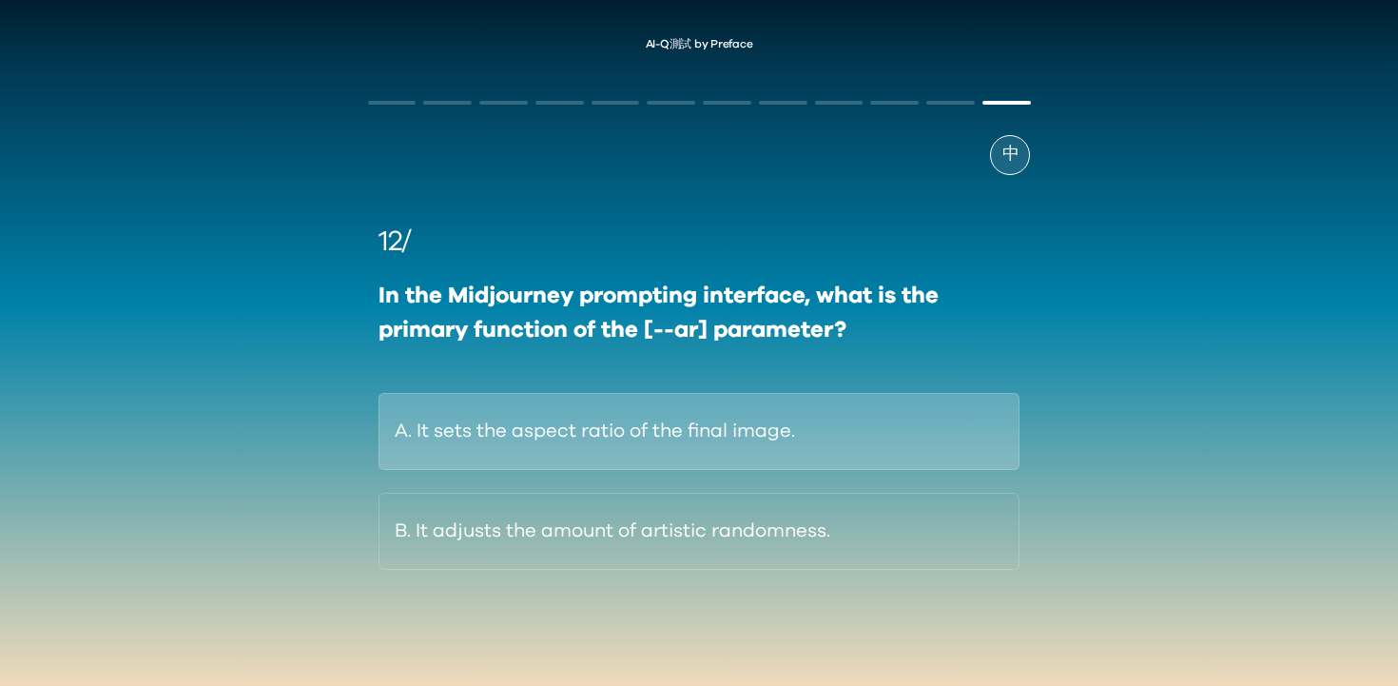
click at [933, 427] on button "A. It sets the aspect ratio of the final image." at bounding box center [700, 431] width 642 height 77
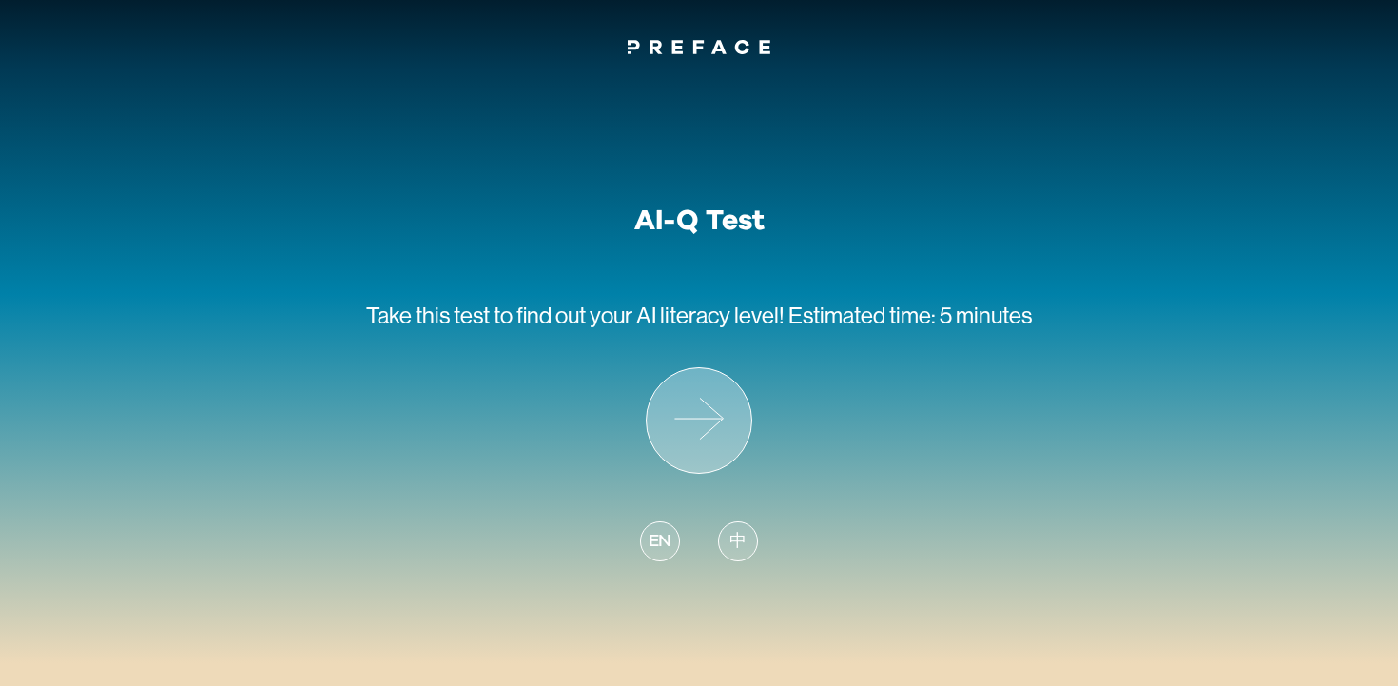
click at [702, 433] on icon at bounding box center [699, 420] width 105 height 105
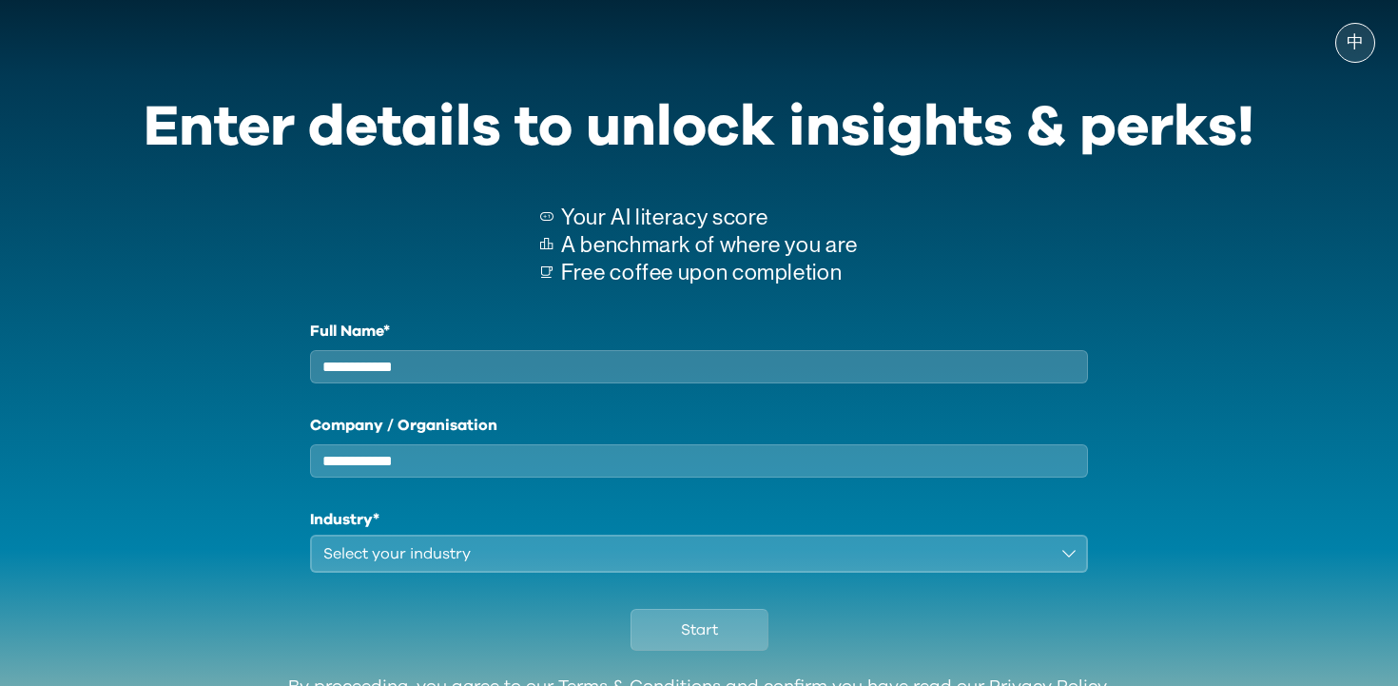
click at [556, 376] on input "Full Name*" at bounding box center [699, 366] width 778 height 33
type input "***"
click at [534, 451] on div "Company / Organisation" at bounding box center [699, 446] width 778 height 64
click at [535, 478] on input "Company / Organisation" at bounding box center [699, 460] width 778 height 33
type input "*****"
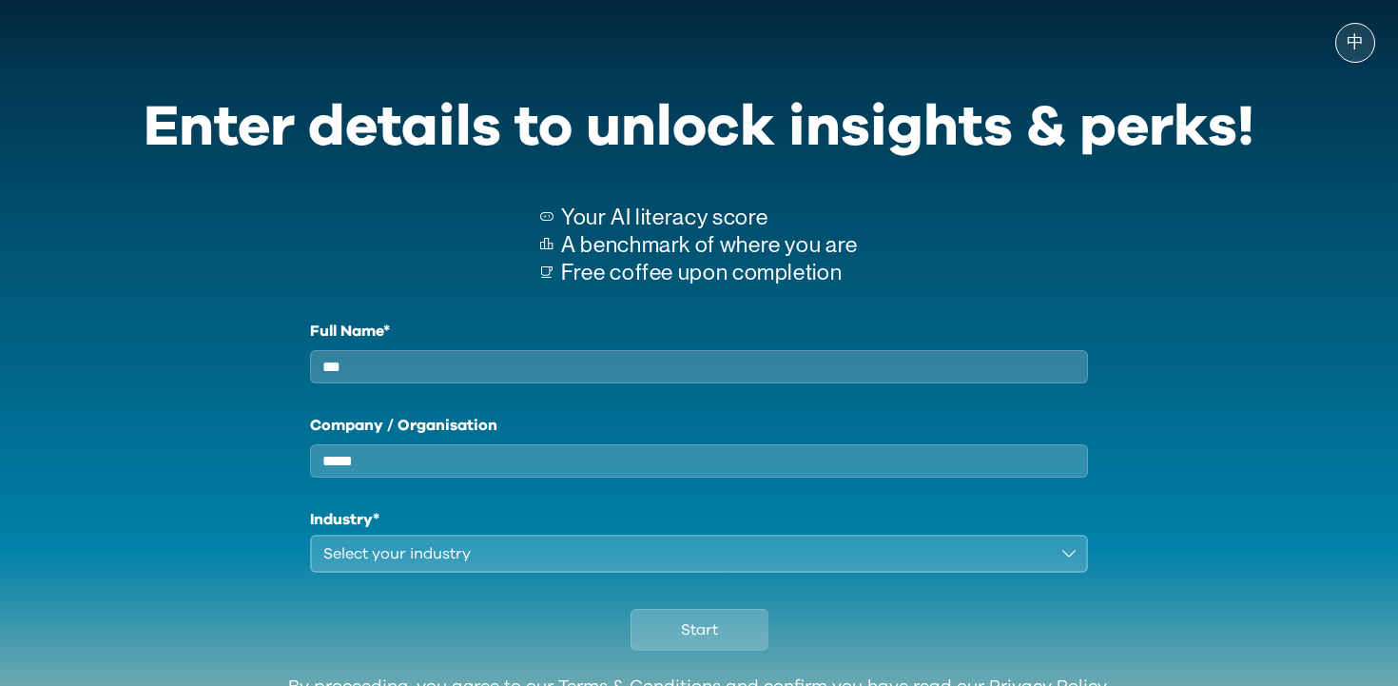
click at [463, 565] on div "Select your industry" at bounding box center [685, 553] width 725 height 23
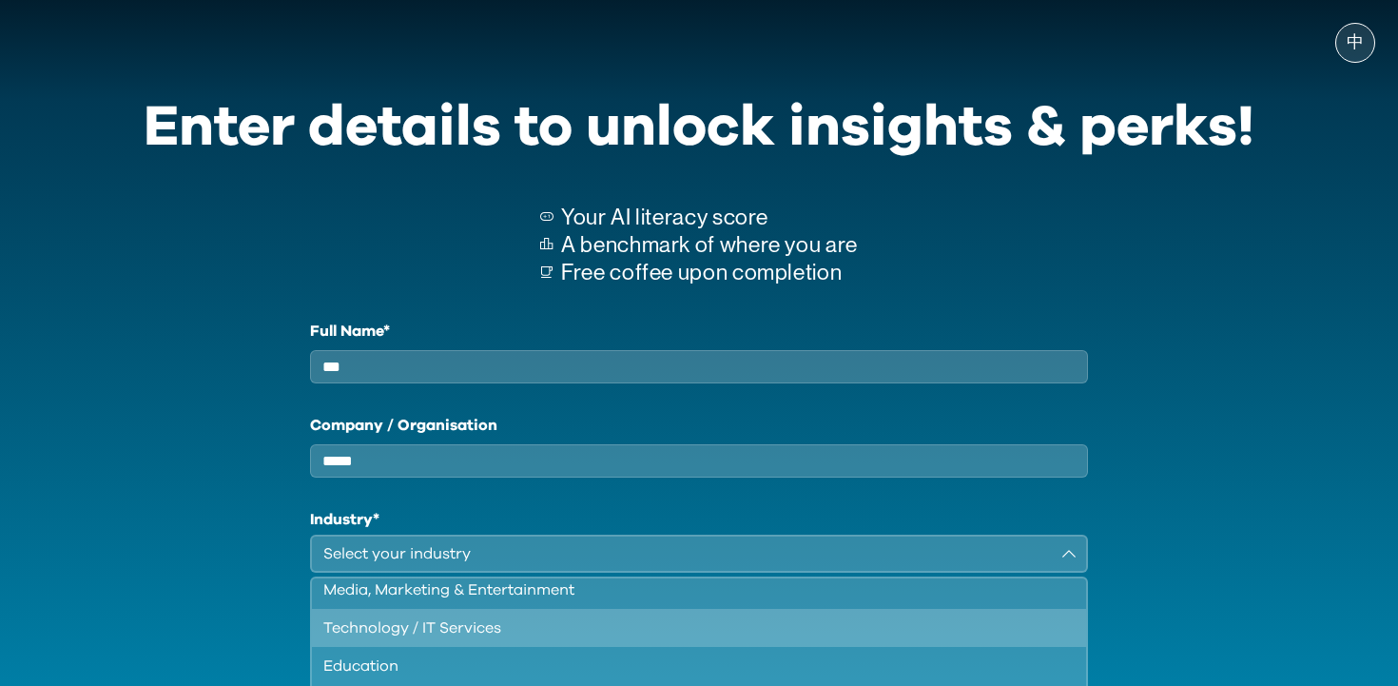
scroll to position [87, 0]
click at [486, 640] on div "Retail & E-Commerce" at bounding box center [687, 628] width 729 height 23
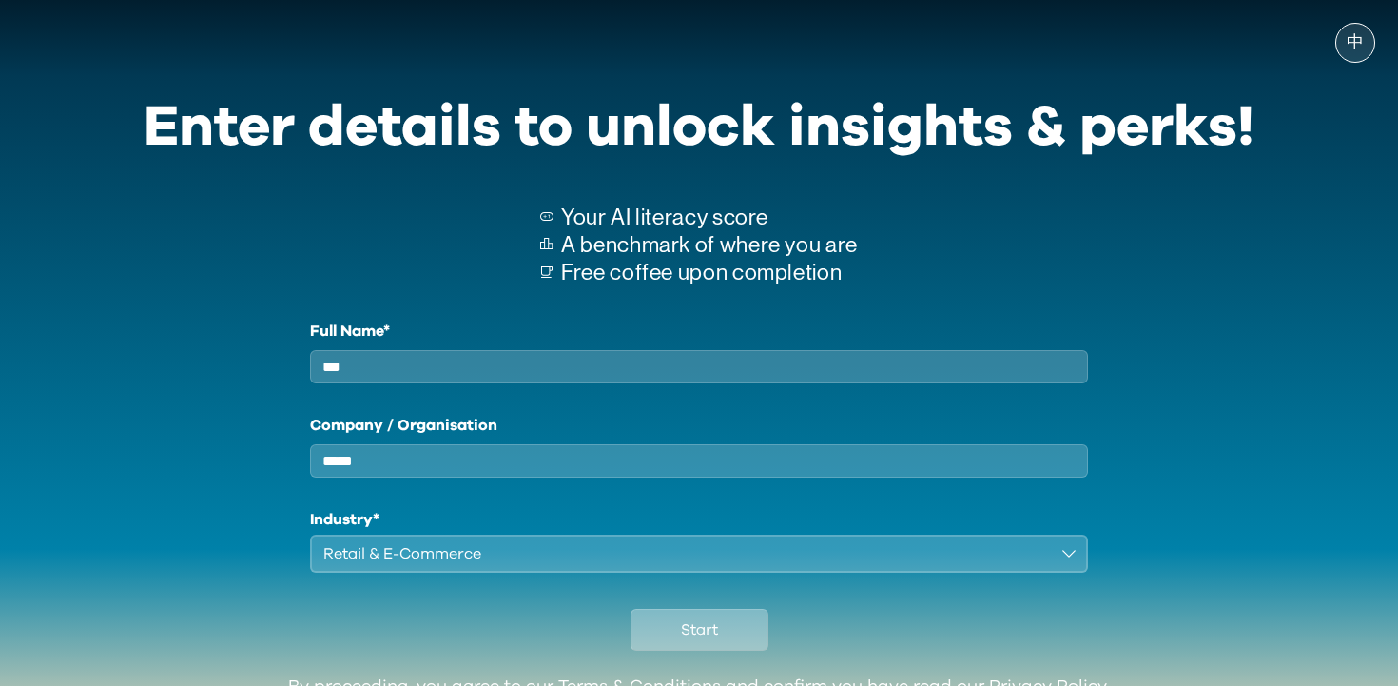
click at [741, 647] on button "Start" at bounding box center [700, 630] width 138 height 42
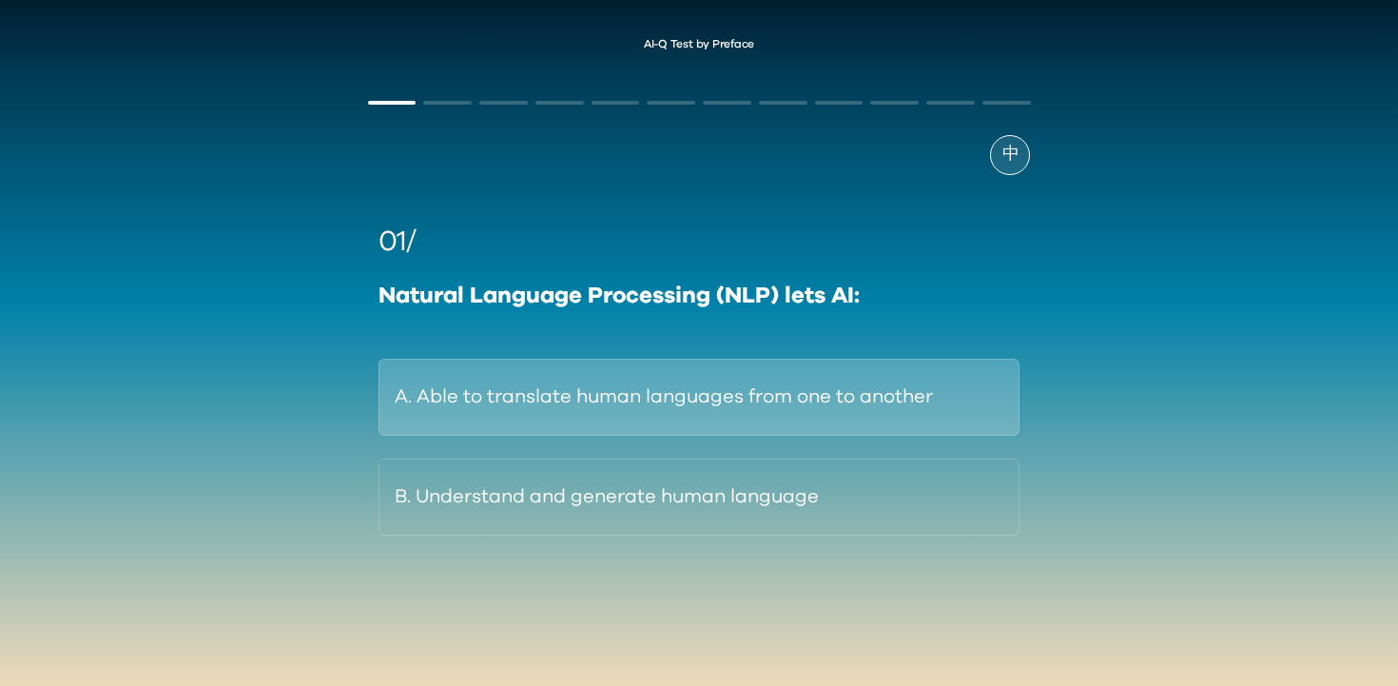
click at [942, 392] on button "A. Able to translate human languages from one to another" at bounding box center [700, 397] width 642 height 77
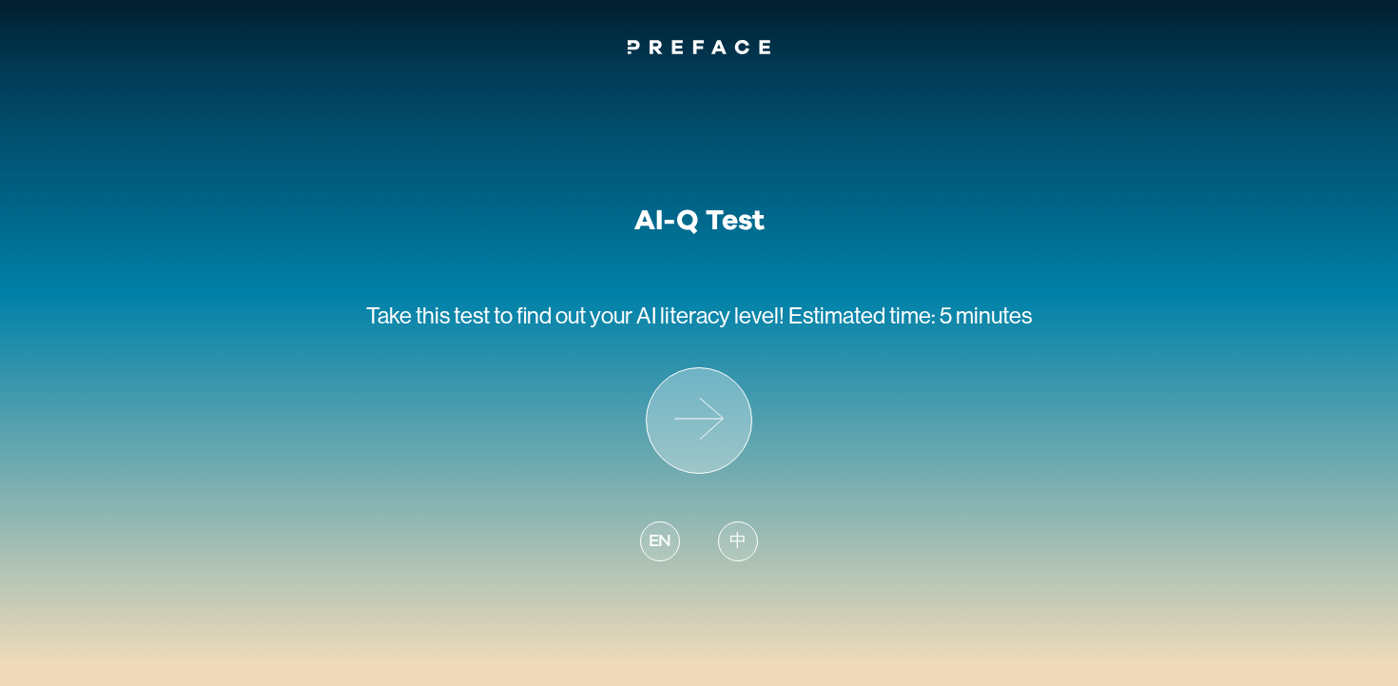
click at [692, 439] on icon at bounding box center [699, 420] width 105 height 105
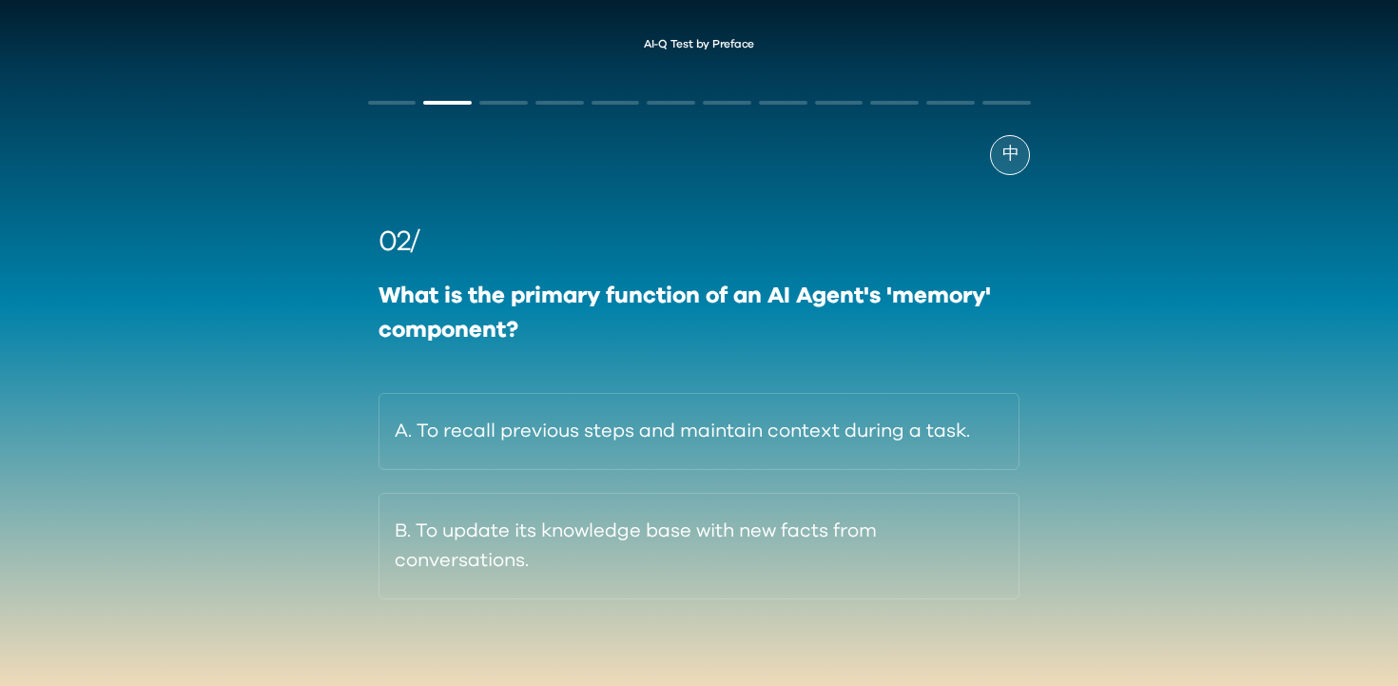
scroll to position [23, 0]
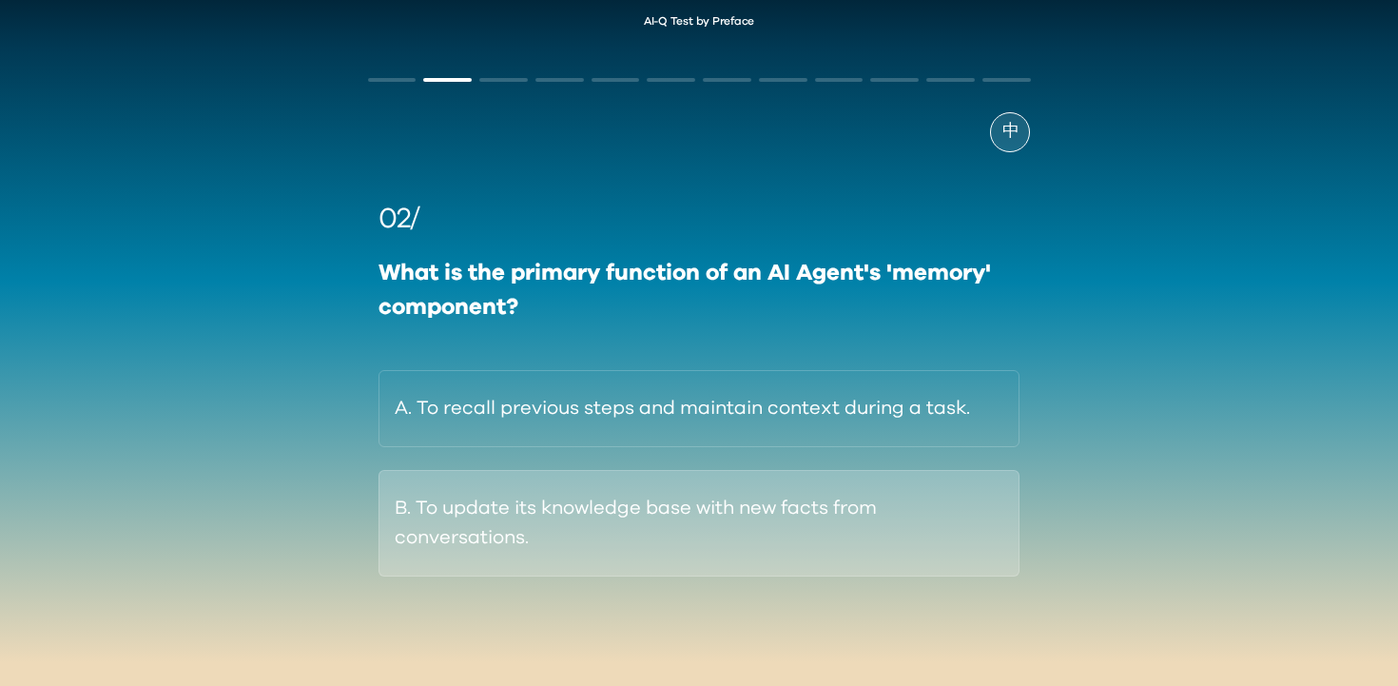
click at [883, 533] on button "B. To update its knowledge base with new facts from conversations." at bounding box center [700, 523] width 642 height 107
